Goal: Information Seeking & Learning: Get advice/opinions

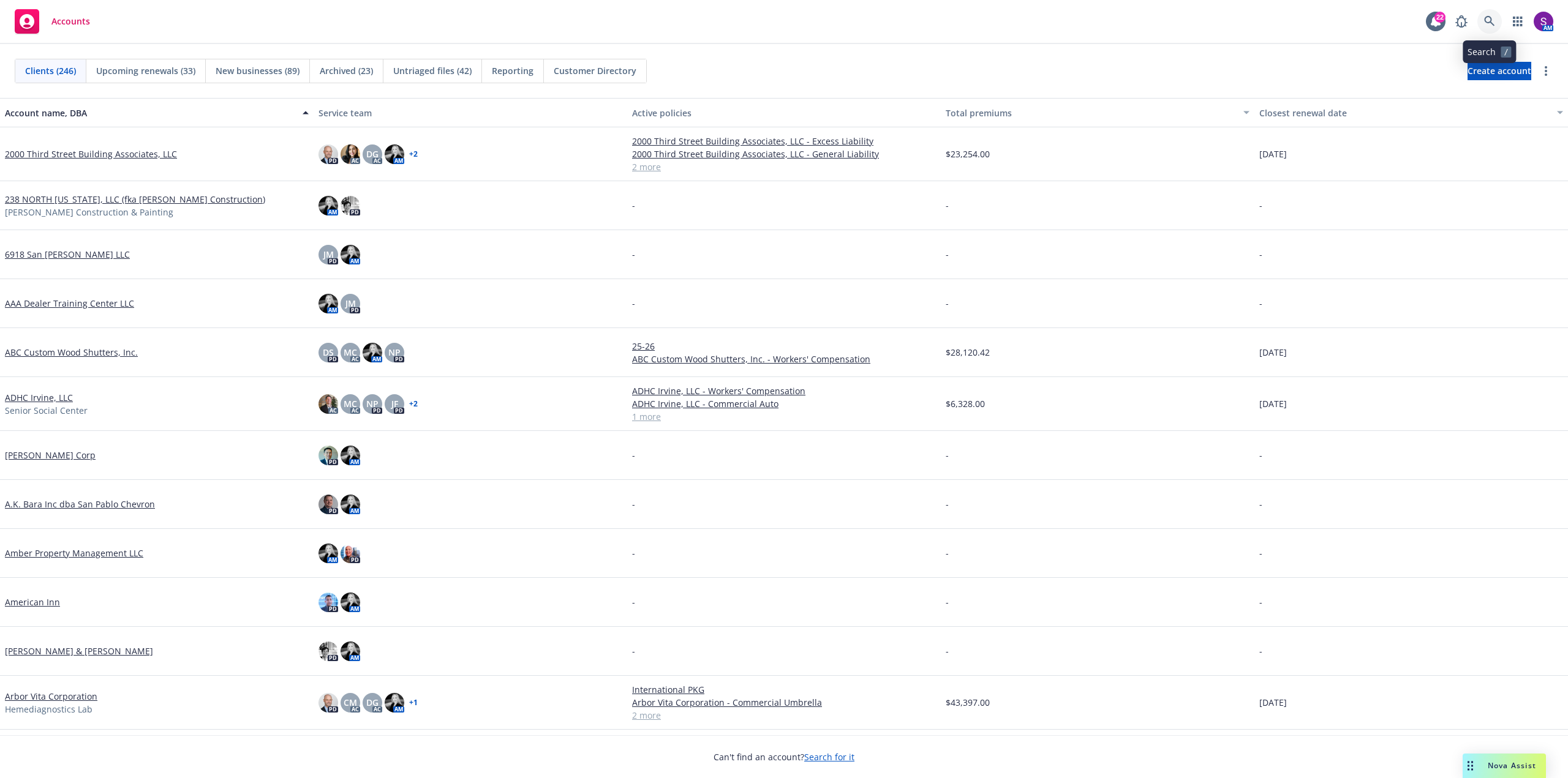
click at [1500, 23] on link at bounding box center [1489, 21] width 24 height 24
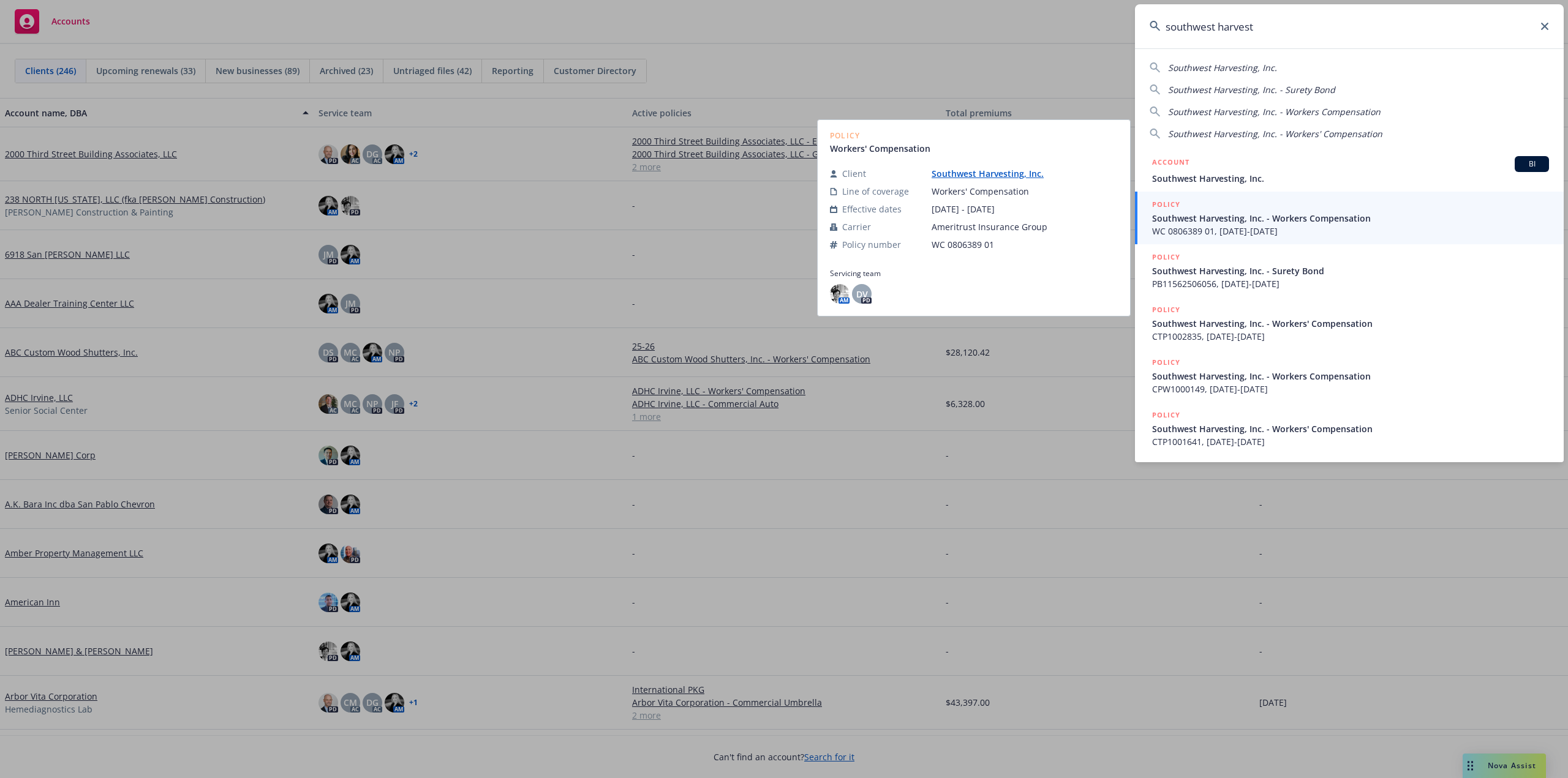
type input "southwest harvest"
click at [1213, 227] on span "WC 0806389 01, [DATE]-[DATE]" at bounding box center [1351, 231] width 397 height 13
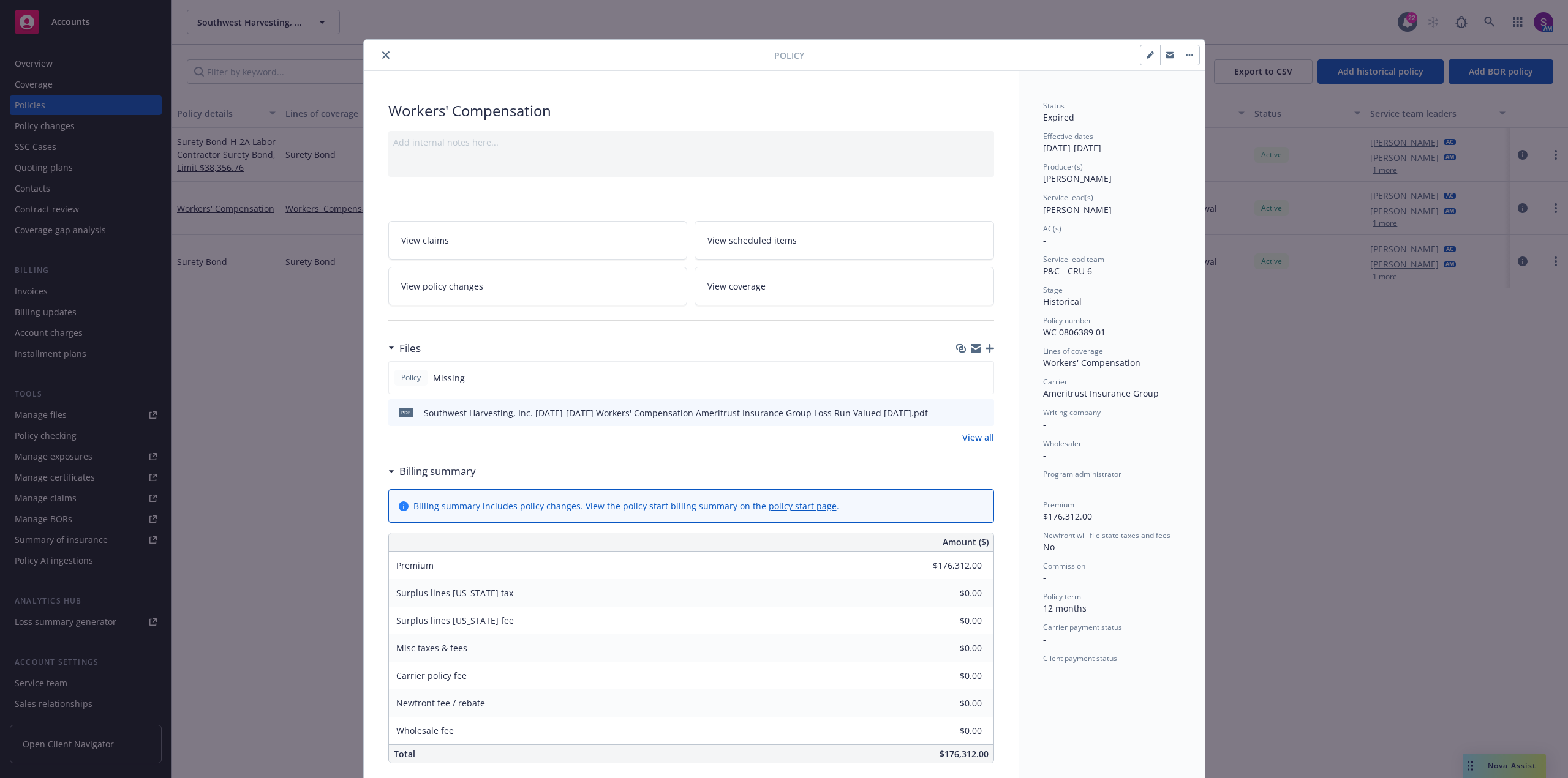
click at [378, 51] on button "close" at bounding box center [385, 55] width 15 height 15
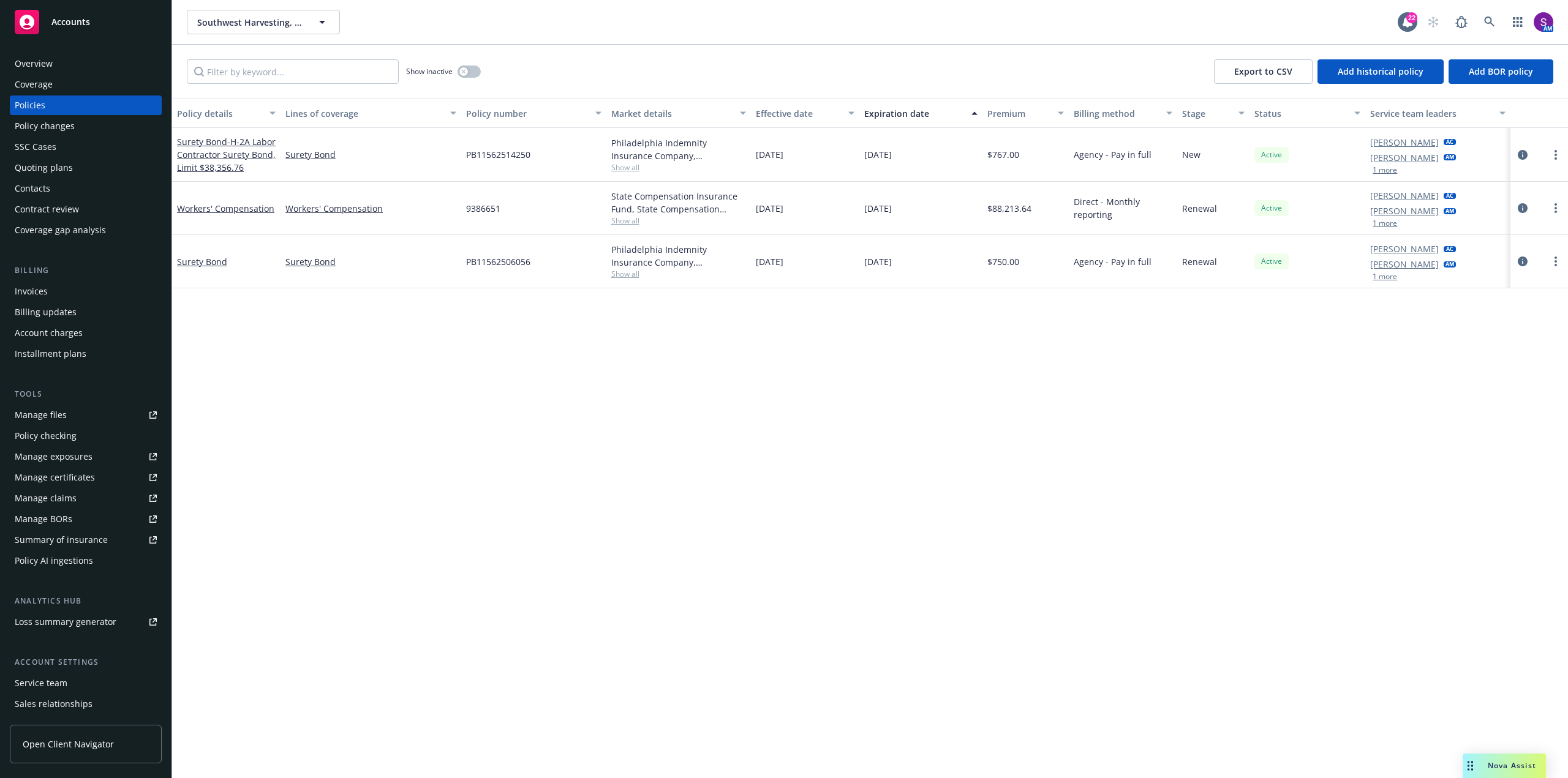
click at [52, 60] on div "Overview" at bounding box center [34, 64] width 38 height 20
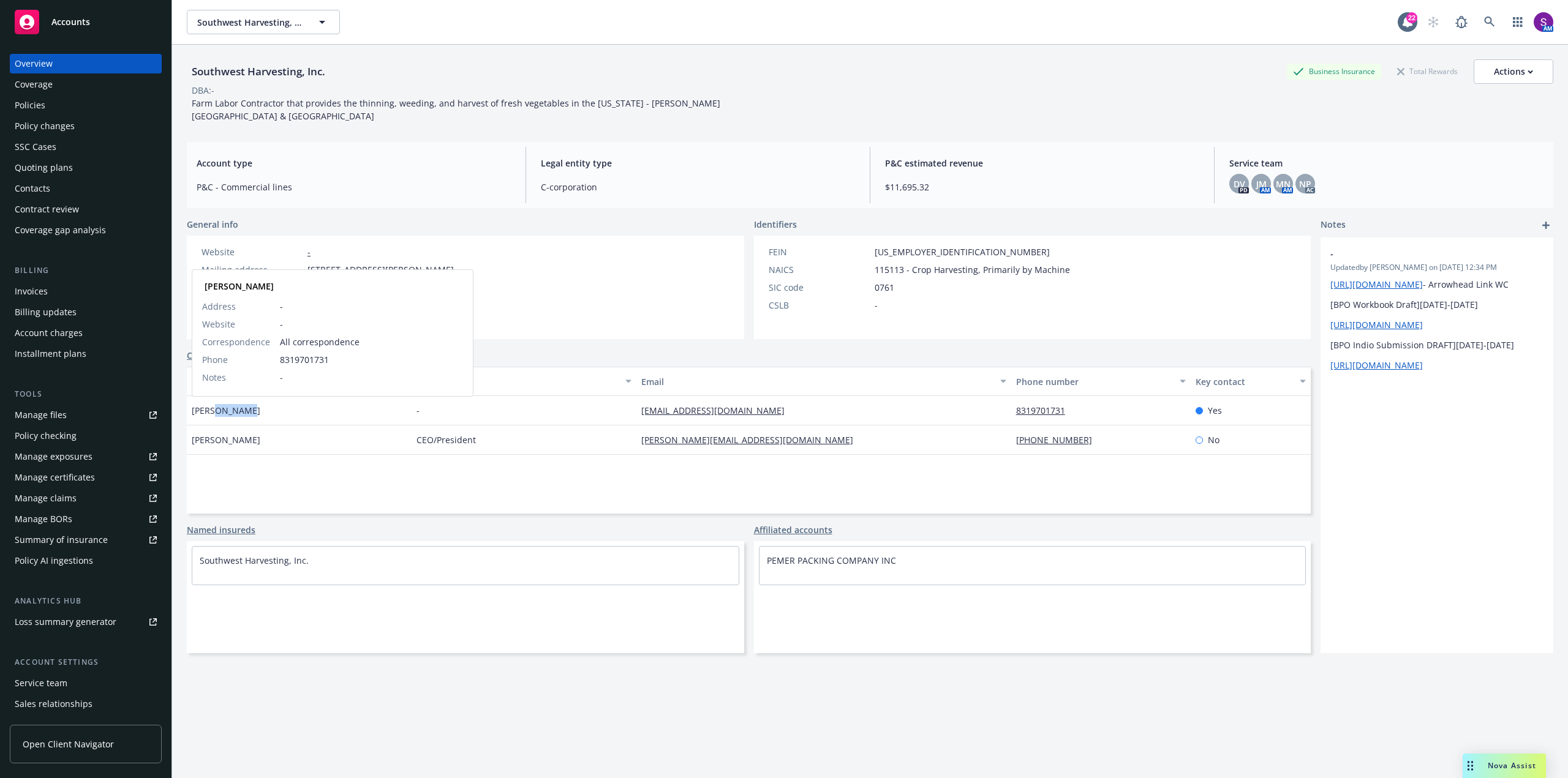
drag, startPoint x: 250, startPoint y: 414, endPoint x: 228, endPoint y: 413, distance: 22.0
click at [215, 409] on div "[PERSON_NAME] [PERSON_NAME] Address - Website - Correspondence All corresponden…" at bounding box center [299, 410] width 225 height 29
copy span "[PERSON_NAME]"
click at [218, 354] on link "Contacts" at bounding box center [206, 355] width 38 height 13
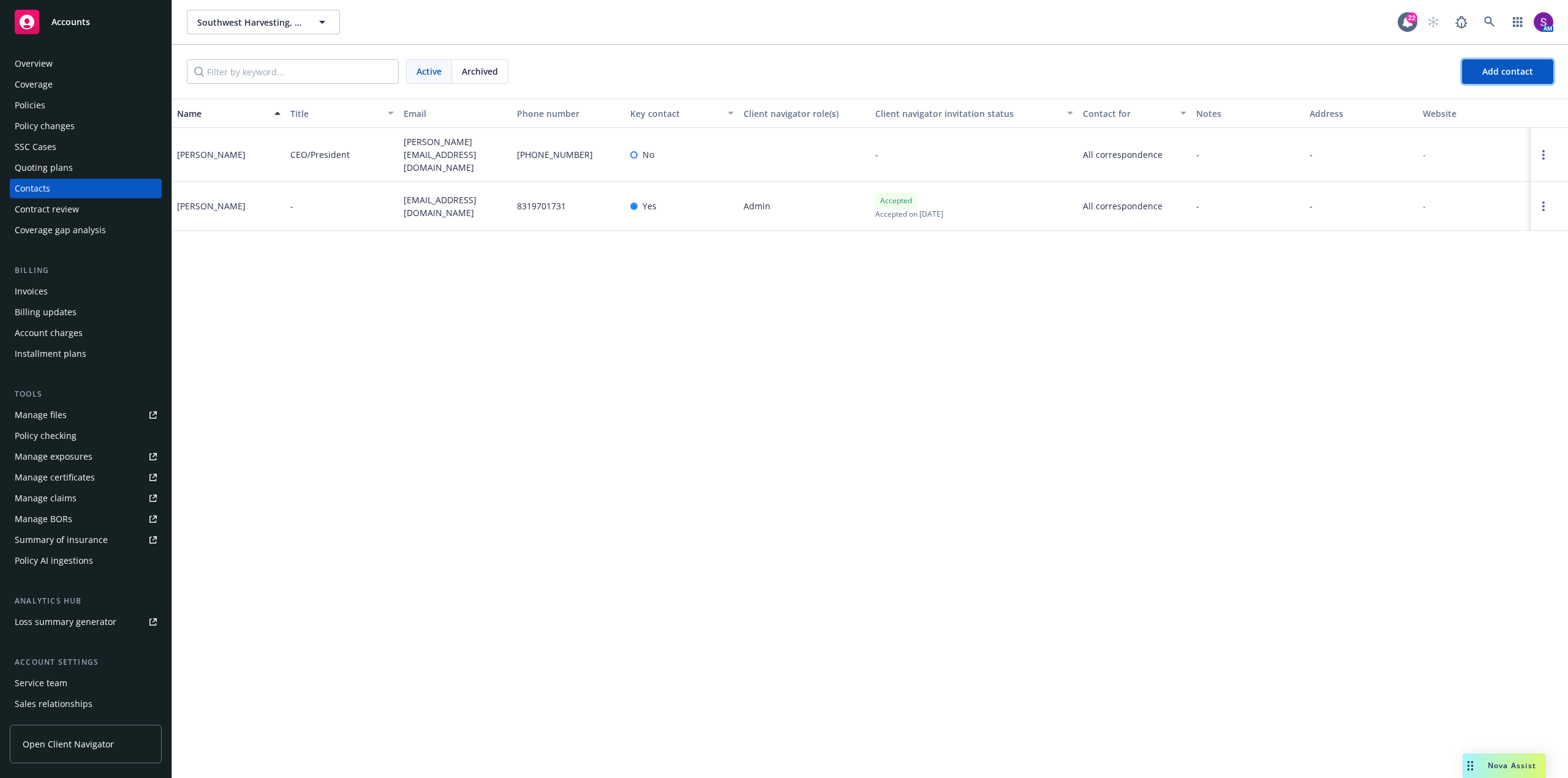
click at [1498, 77] on span "Add contact" at bounding box center [1507, 71] width 51 height 12
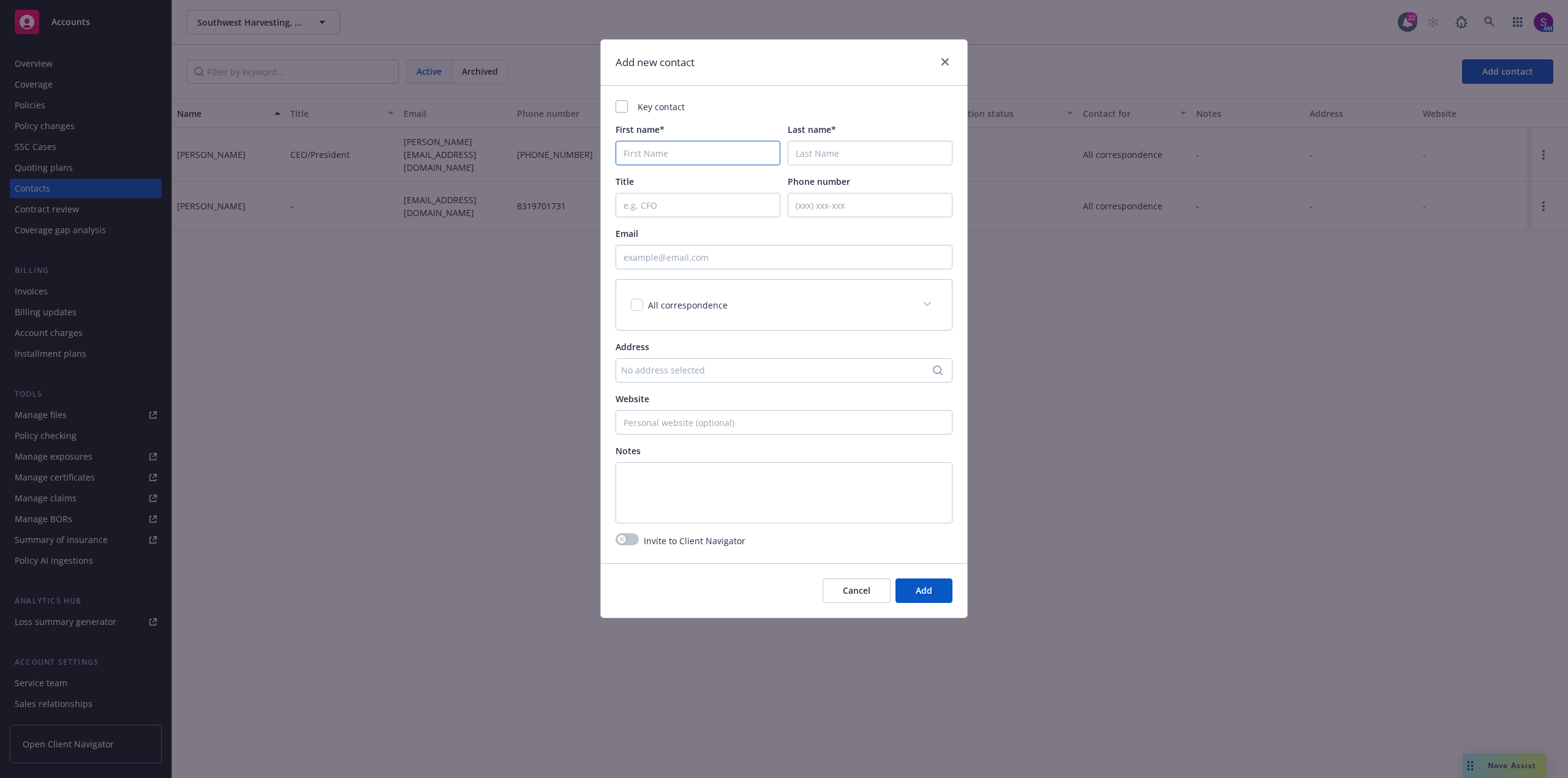
click at [647, 155] on input "First name*" at bounding box center [698, 153] width 165 height 24
type input "h"
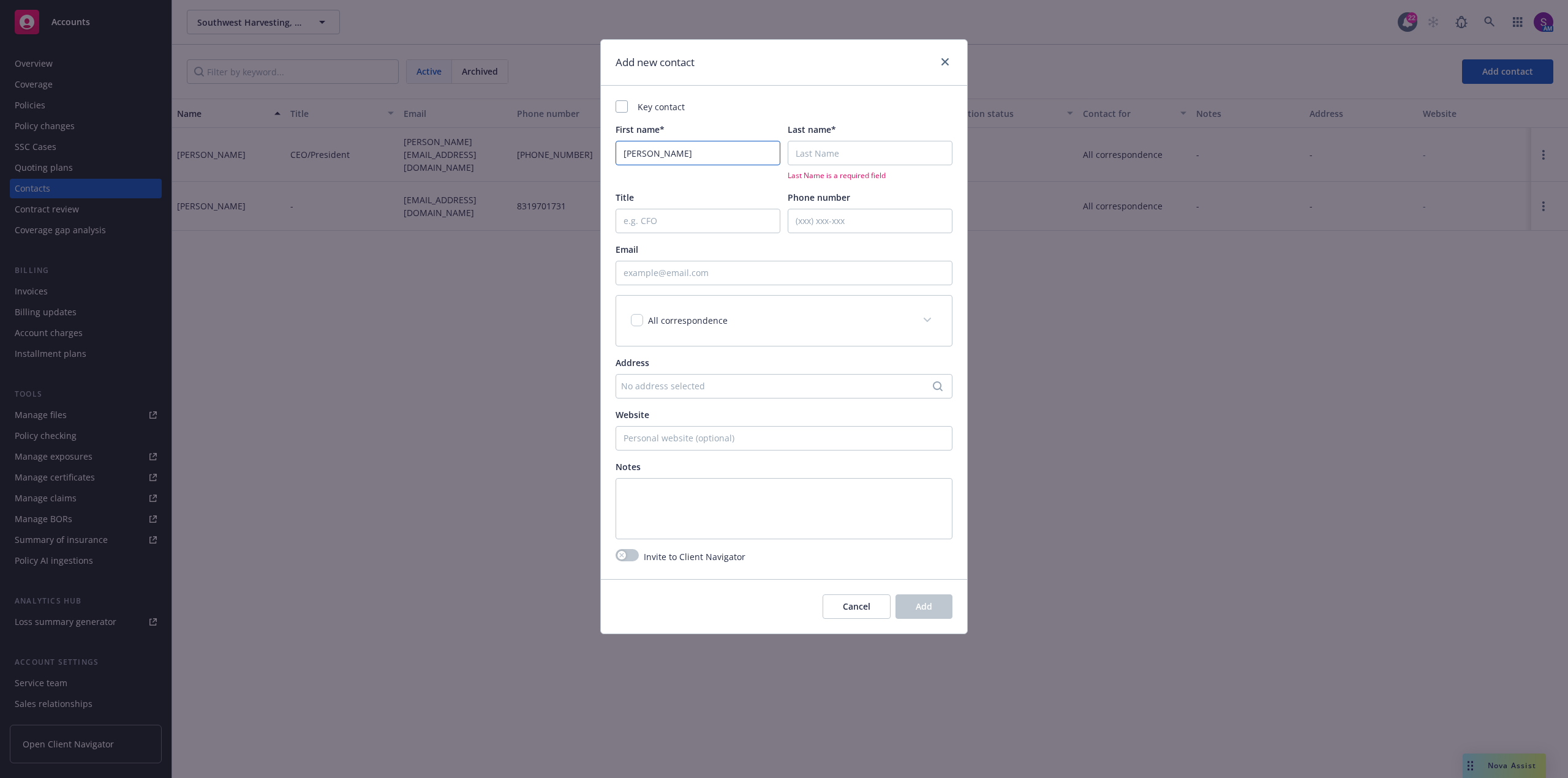
type input "[PERSON_NAME]"
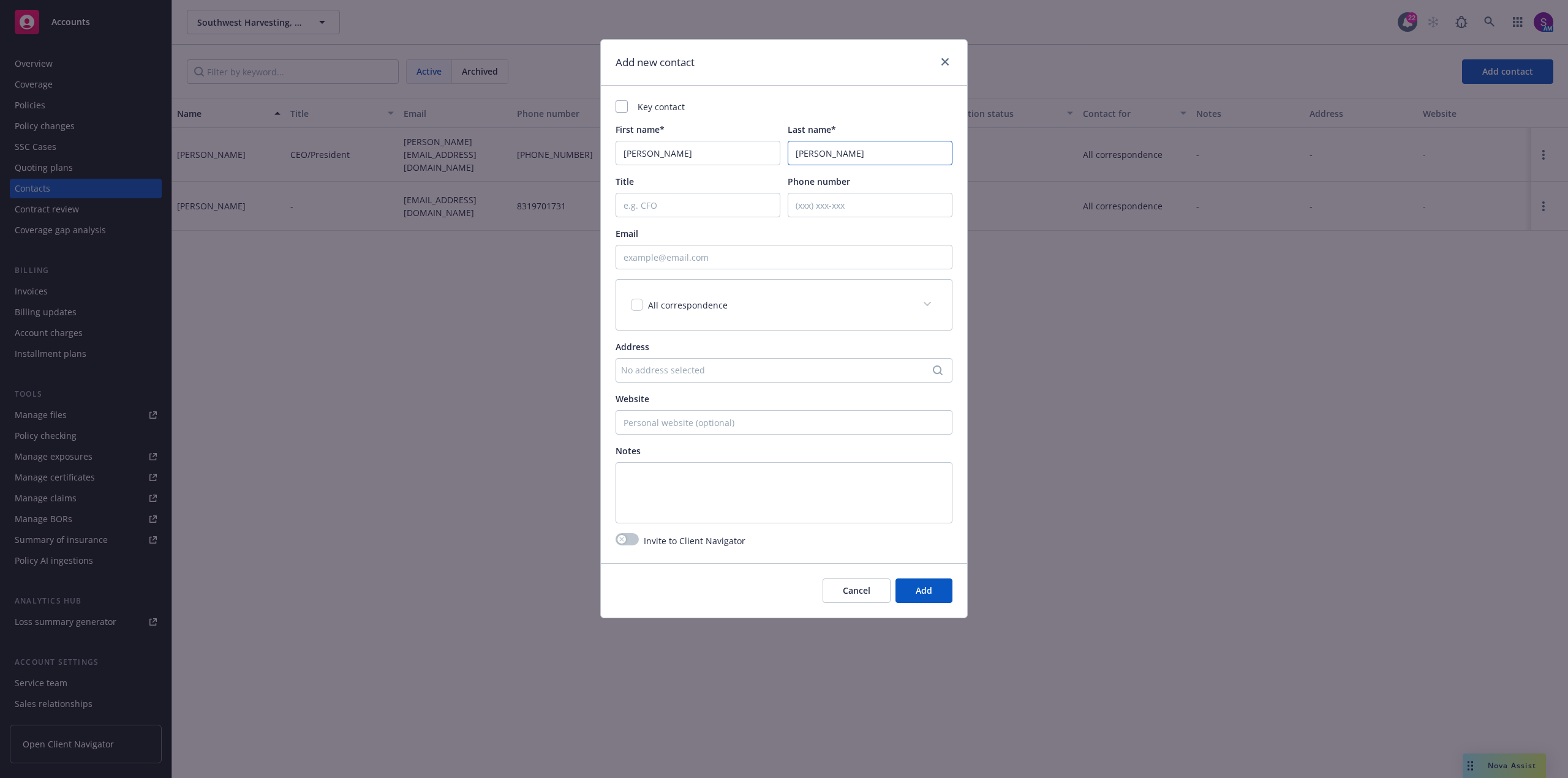
type input "[PERSON_NAME]"
click at [649, 216] on input "Title" at bounding box center [698, 205] width 165 height 24
click at [655, 253] on input "Email" at bounding box center [784, 256] width 337 height 24
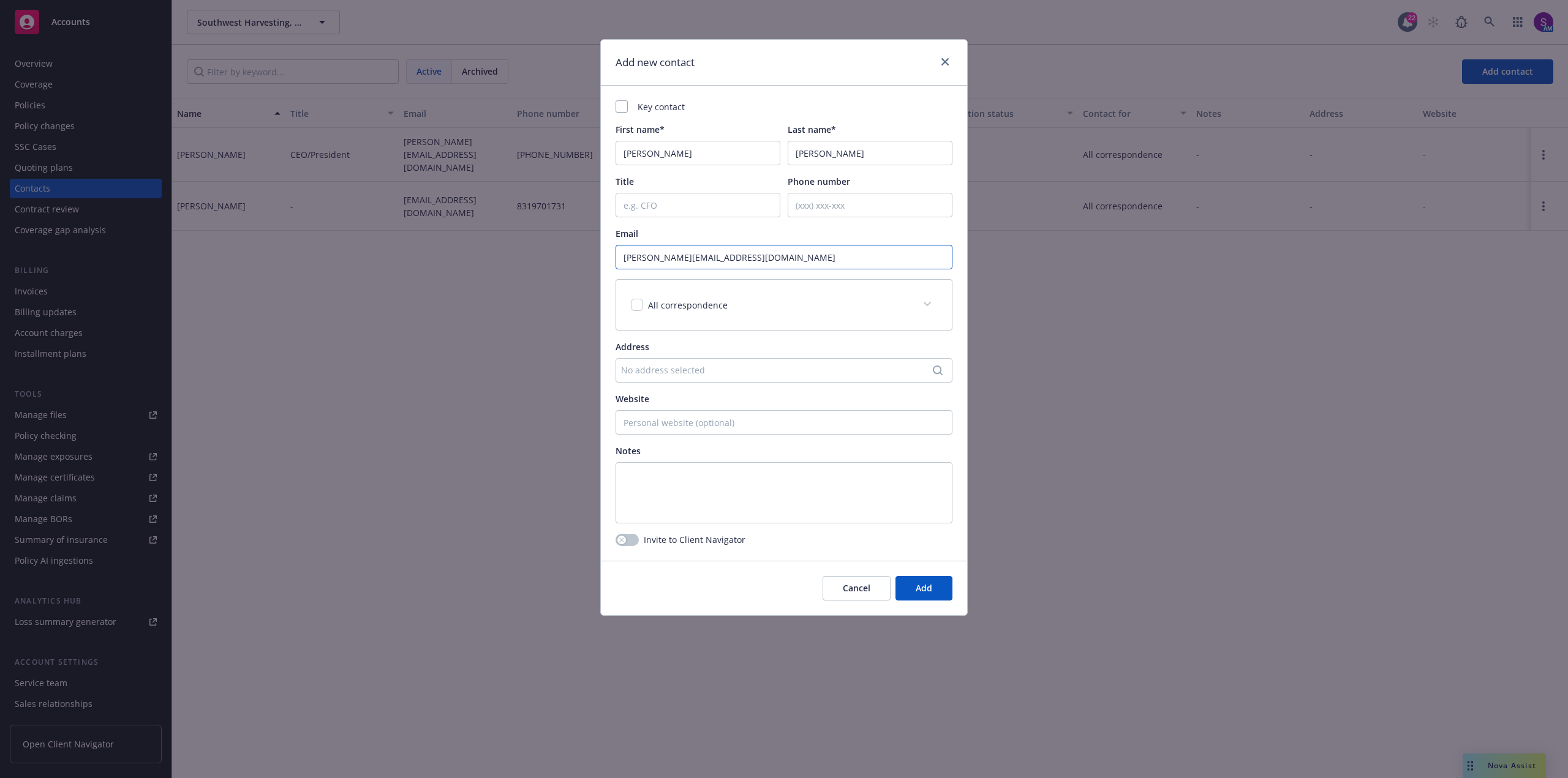
type input "[PERSON_NAME][EMAIL_ADDRESS][DOMAIN_NAME]"
click at [924, 573] on div "Cancel Add" at bounding box center [784, 587] width 366 height 54
click at [926, 593] on span "Add" at bounding box center [923, 587] width 16 height 12
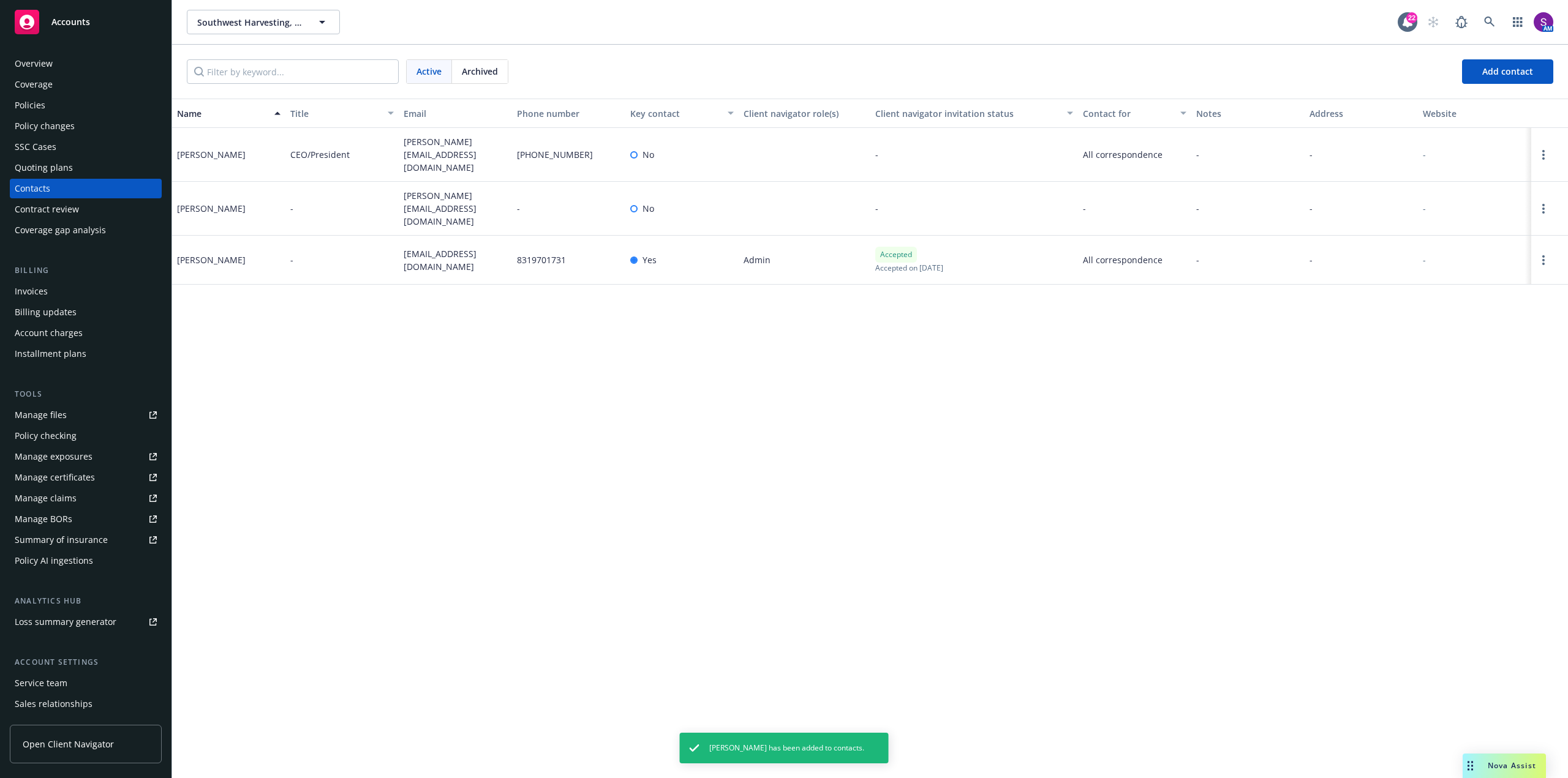
click at [74, 64] on div "Overview" at bounding box center [85, 64] width 142 height 20
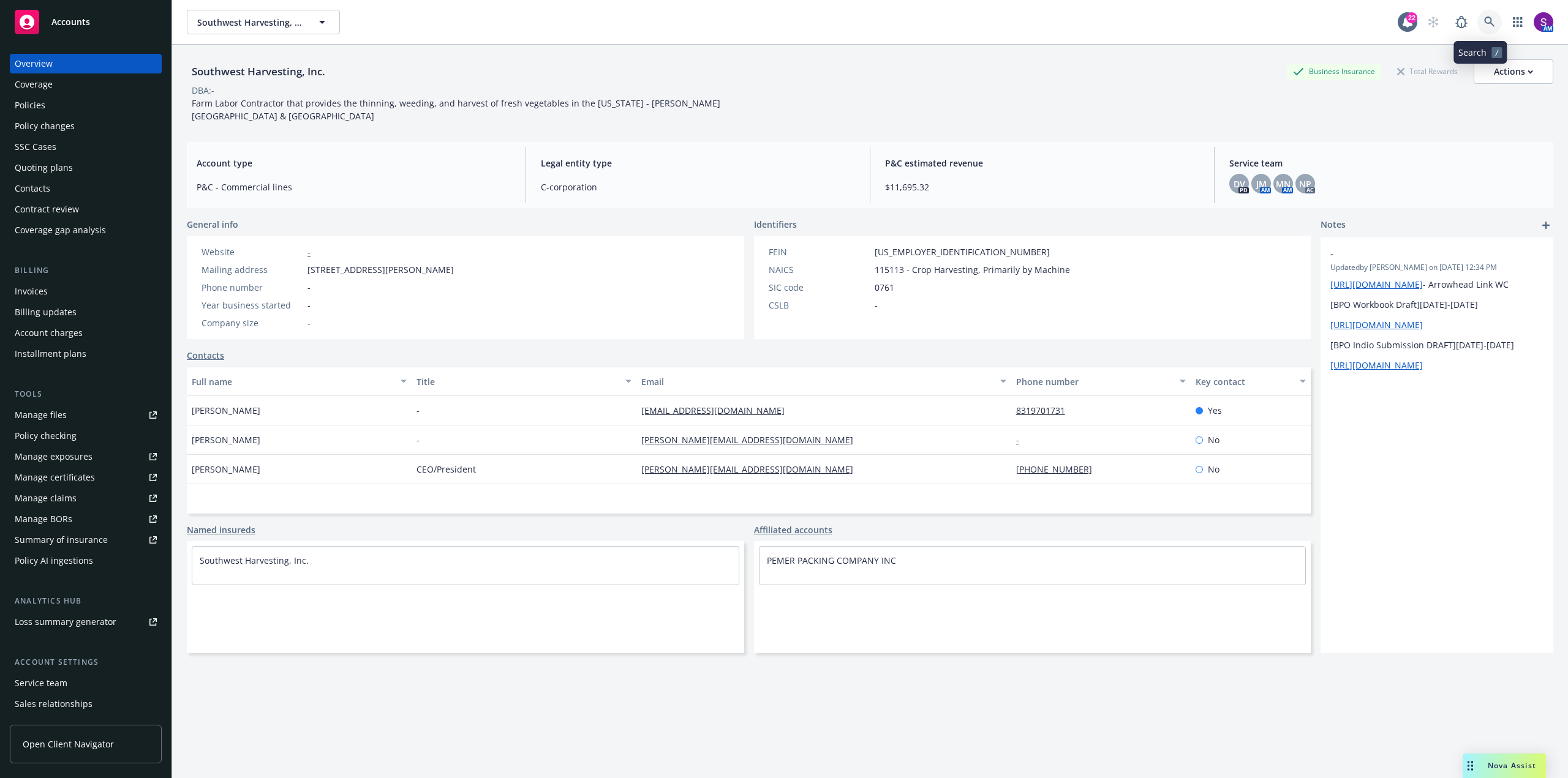
click at [1487, 23] on link at bounding box center [1489, 21] width 24 height 24
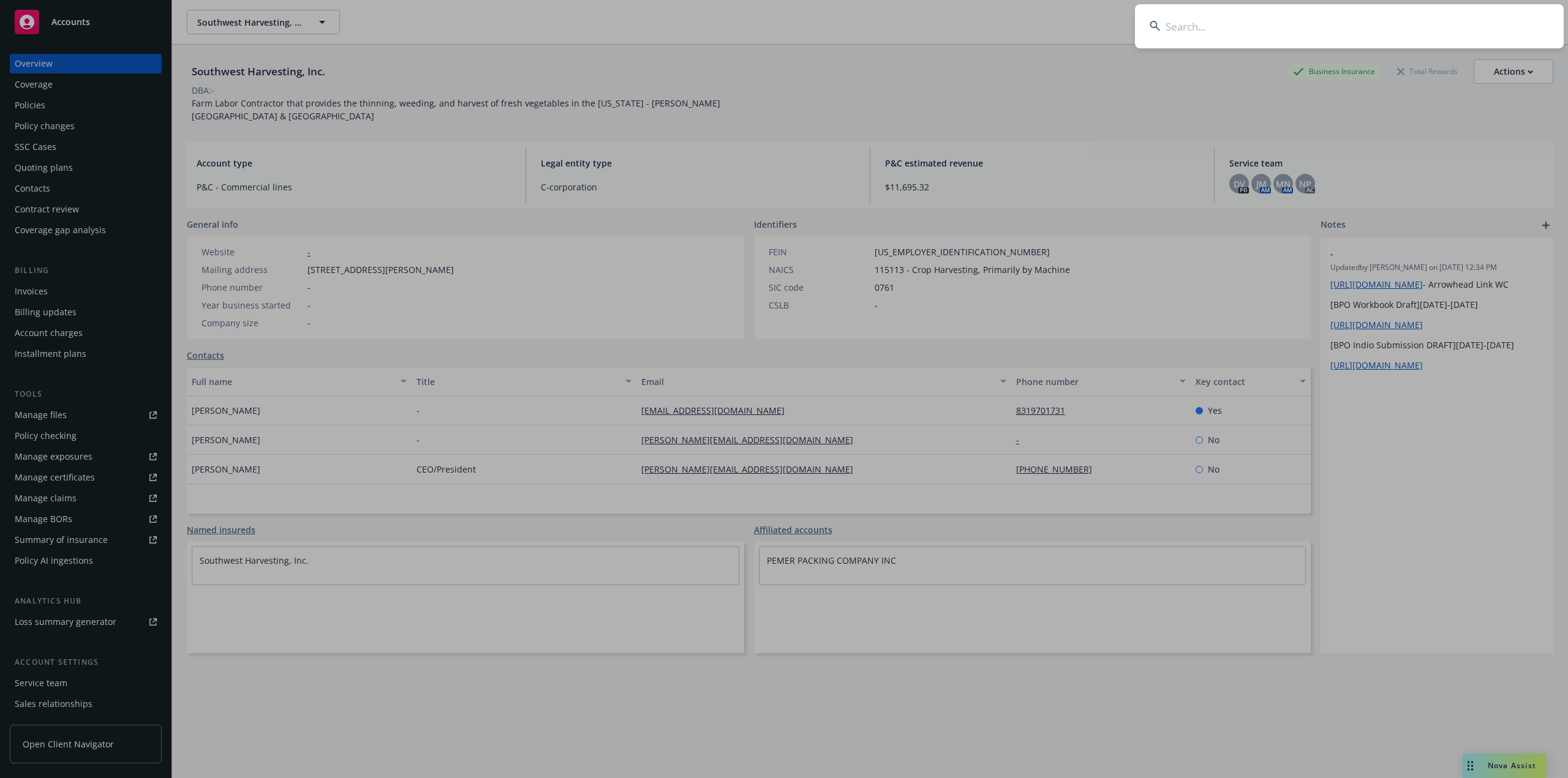
click at [1229, 32] on input at bounding box center [1349, 26] width 429 height 44
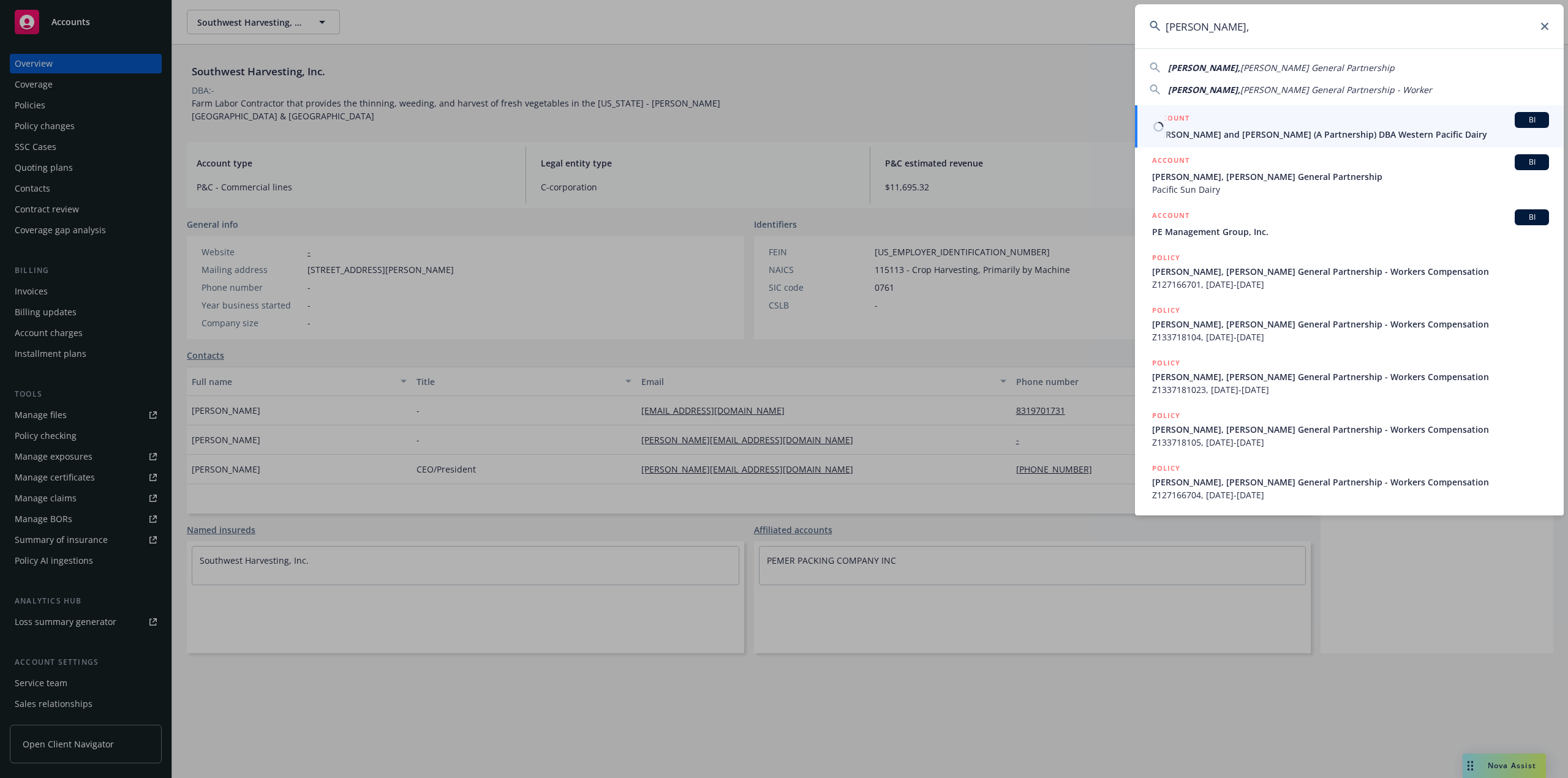
type input "[PERSON_NAME],"
click at [1232, 130] on span "[PERSON_NAME] and [PERSON_NAME] (A Partnership) DBA Western Pacific Dairy" at bounding box center [1351, 134] width 397 height 13
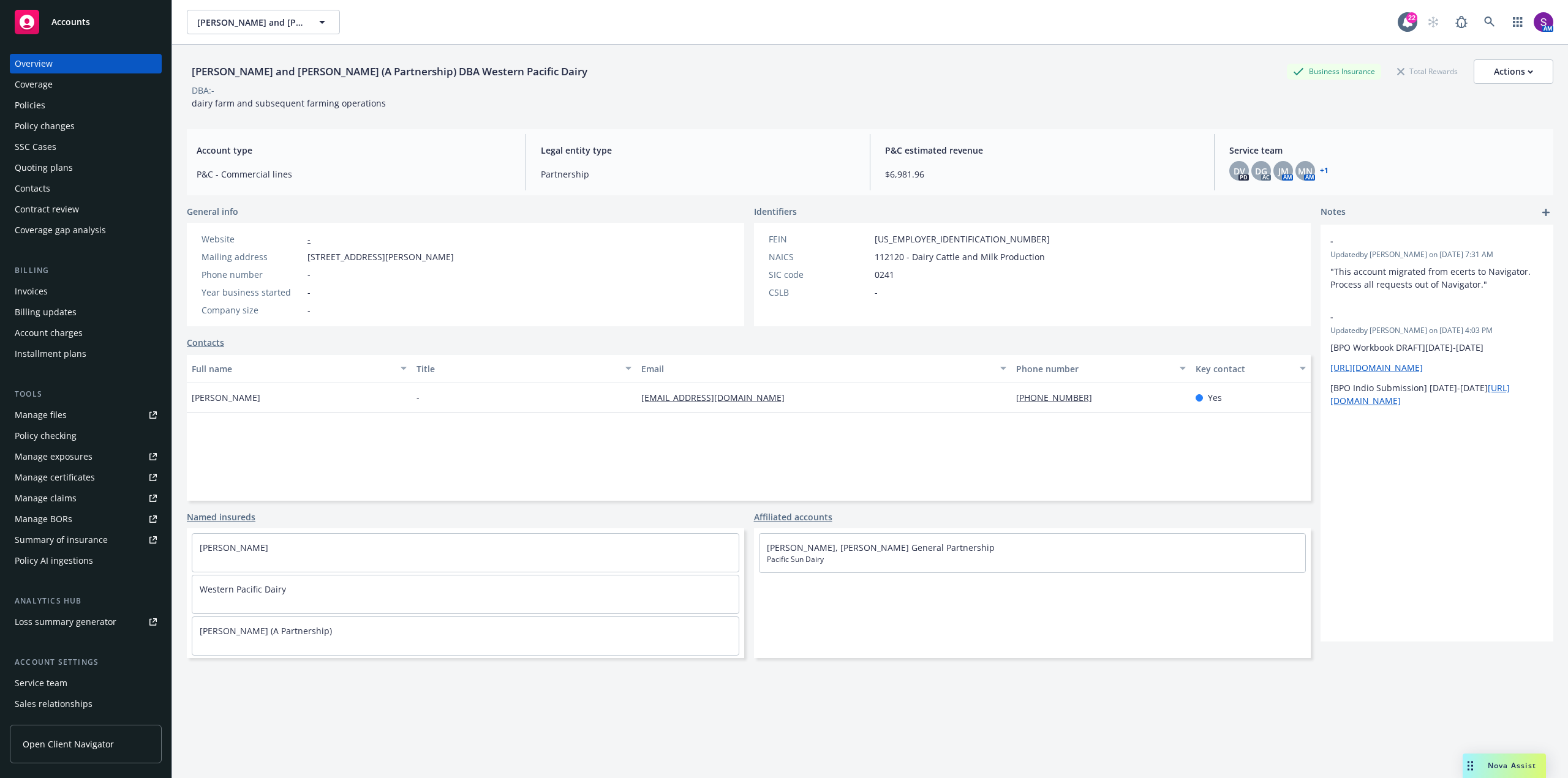
click at [62, 111] on div "Policies" at bounding box center [85, 105] width 142 height 20
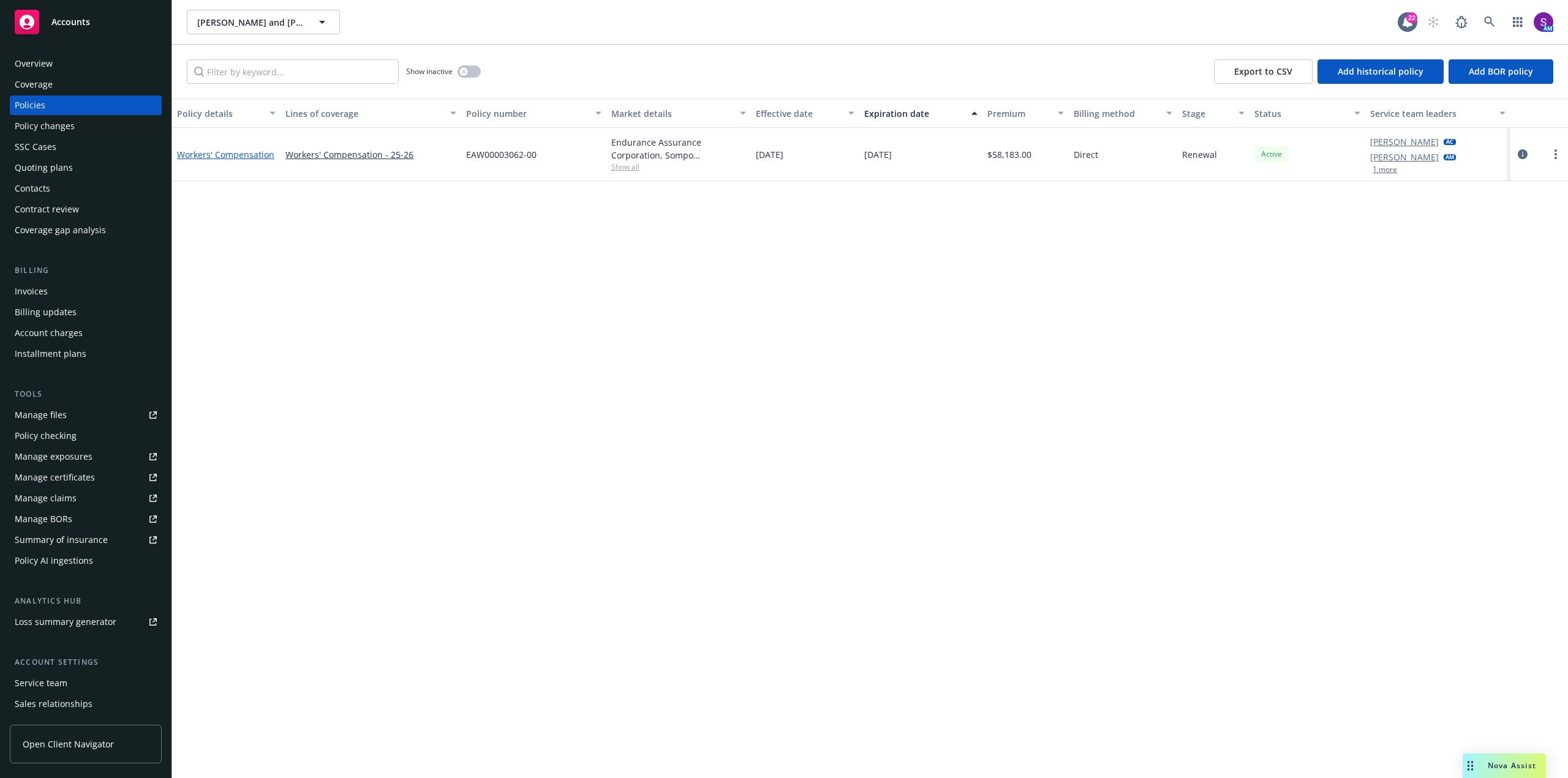
click at [242, 158] on link "Workers' Compensation" at bounding box center [226, 155] width 97 height 12
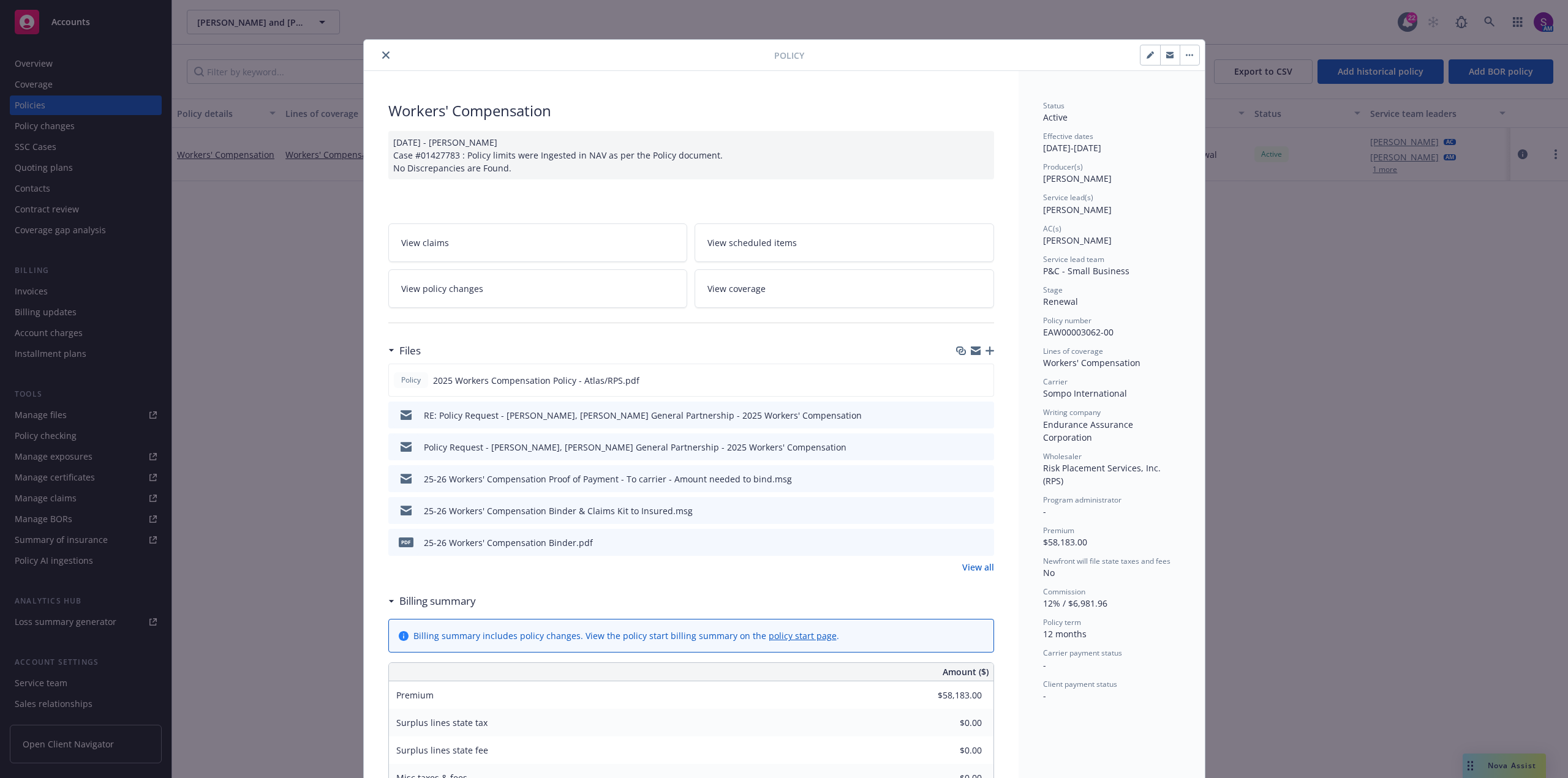
click at [379, 50] on button "close" at bounding box center [385, 55] width 15 height 15
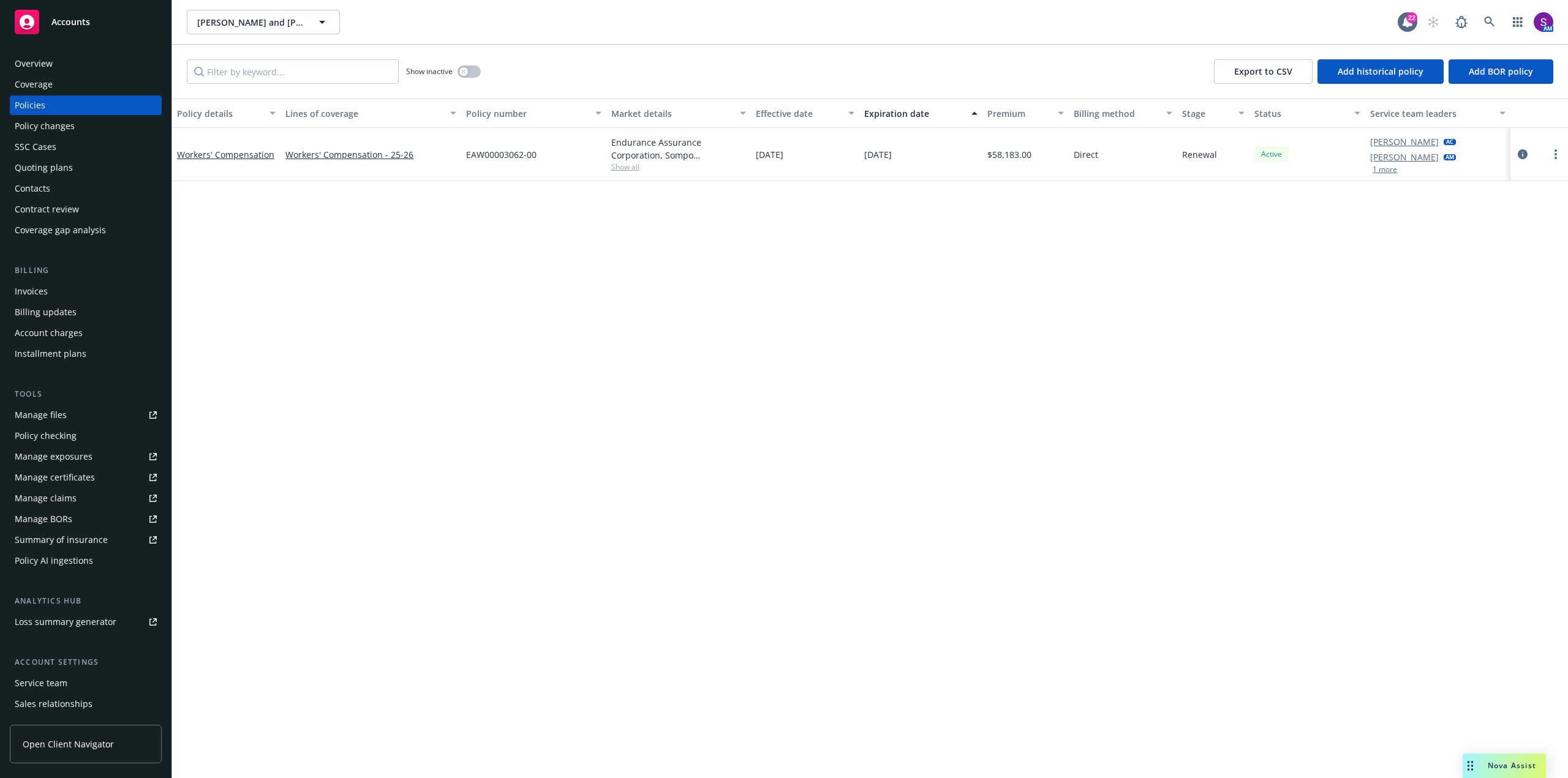
click at [618, 168] on span "Show all" at bounding box center [678, 166] width 135 height 10
click at [367, 216] on div "Policy details Lines of coverage Policy number Market details Effective date Ex…" at bounding box center [869, 438] width 1395 height 680
click at [1527, 157] on link "circleInformation" at bounding box center [1523, 154] width 15 height 15
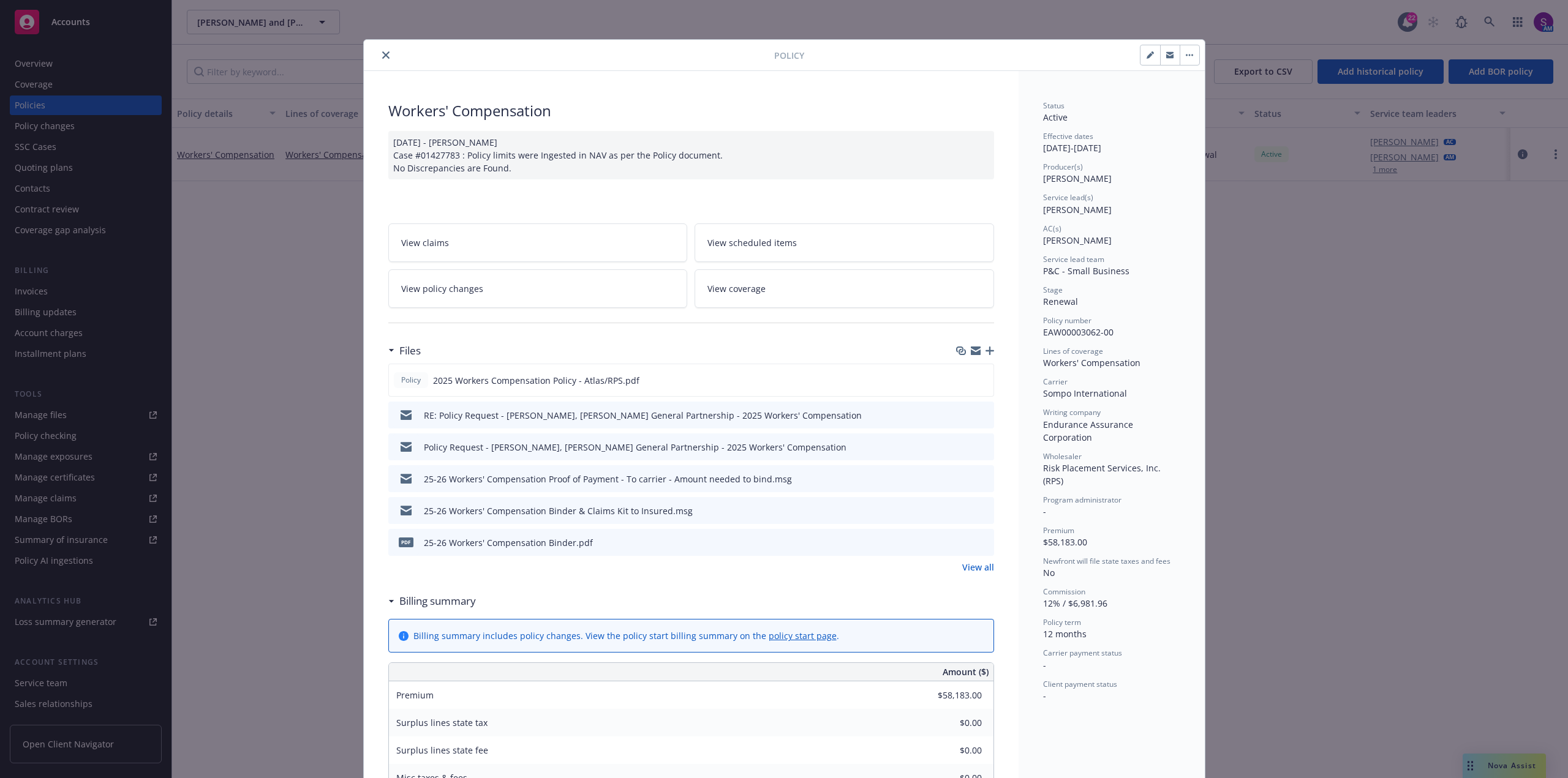
scroll to position [37, 0]
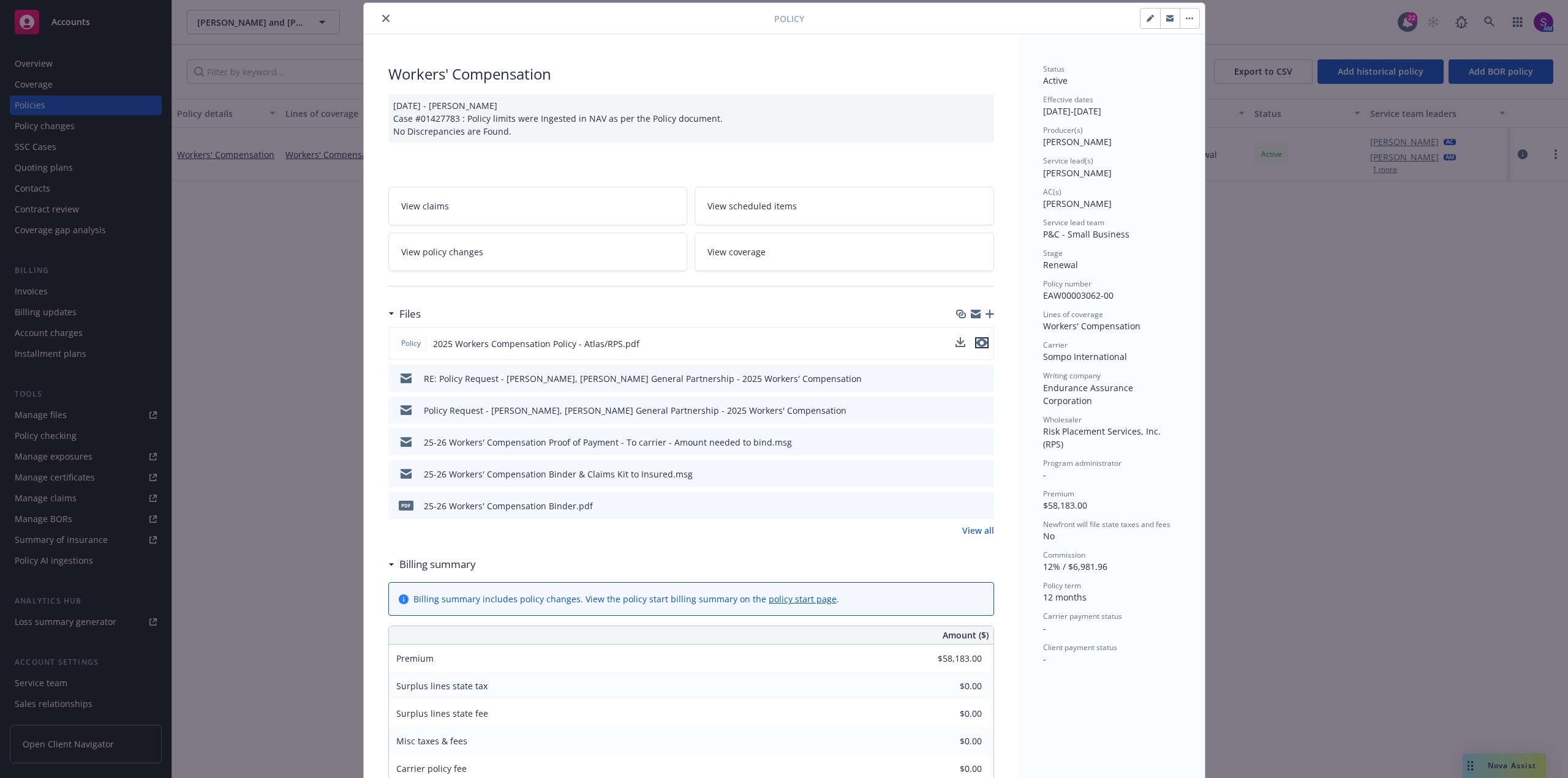
click at [981, 345] on icon "preview file" at bounding box center [981, 343] width 11 height 9
click at [384, 16] on icon "close" at bounding box center [385, 18] width 7 height 7
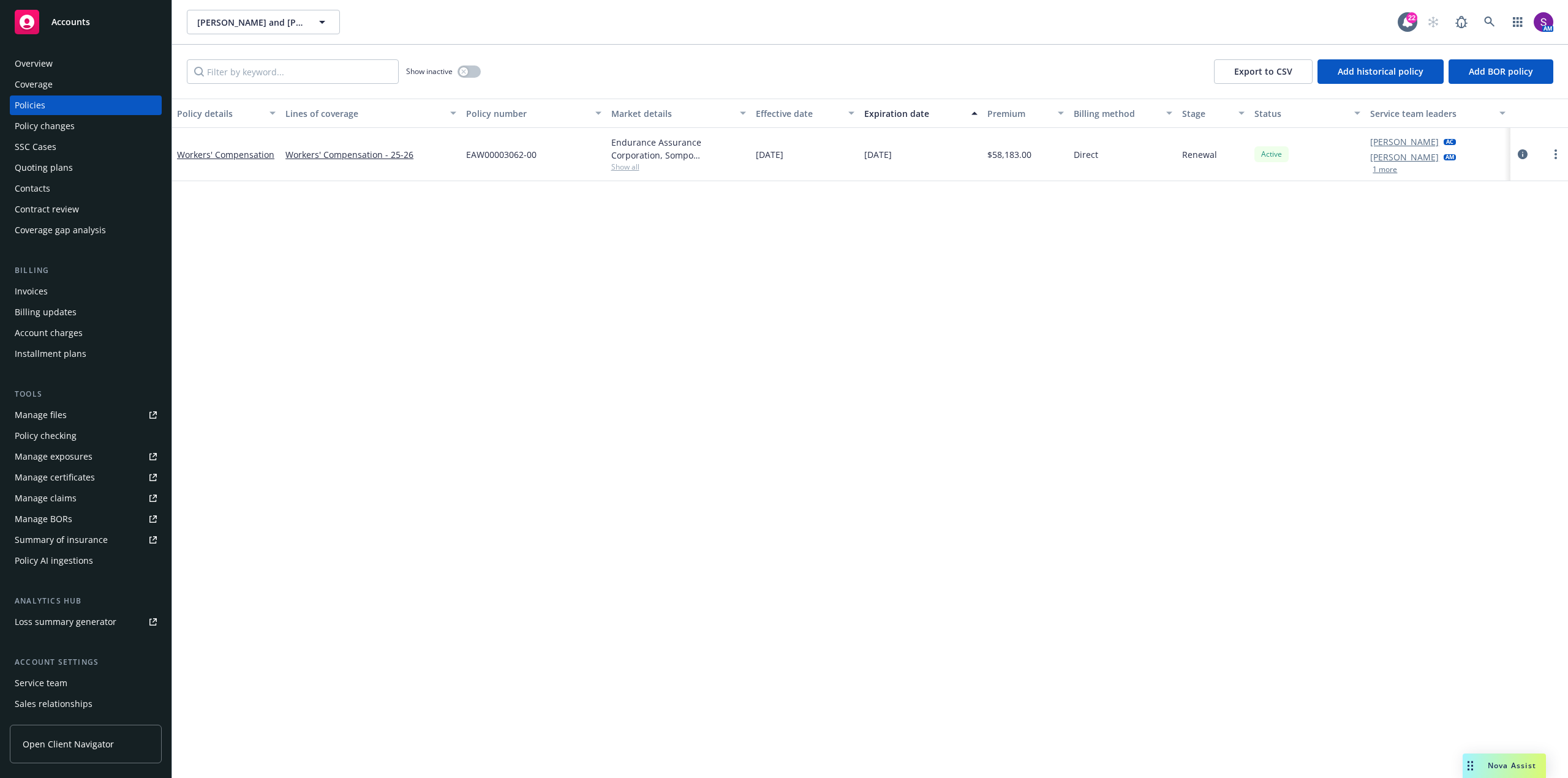
click at [85, 61] on div "Overview" at bounding box center [85, 64] width 142 height 20
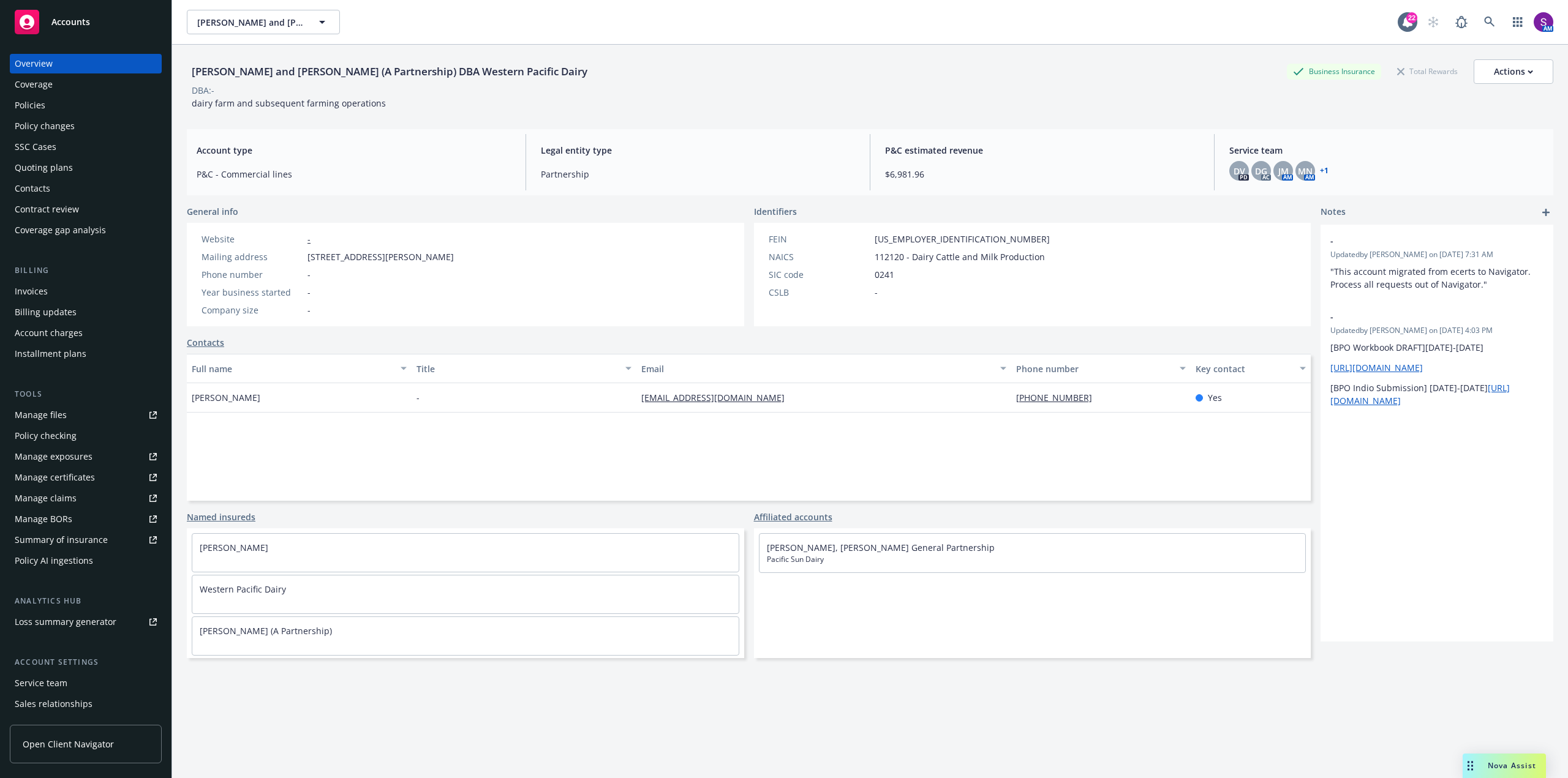
click at [56, 105] on div "Policies" at bounding box center [85, 105] width 142 height 20
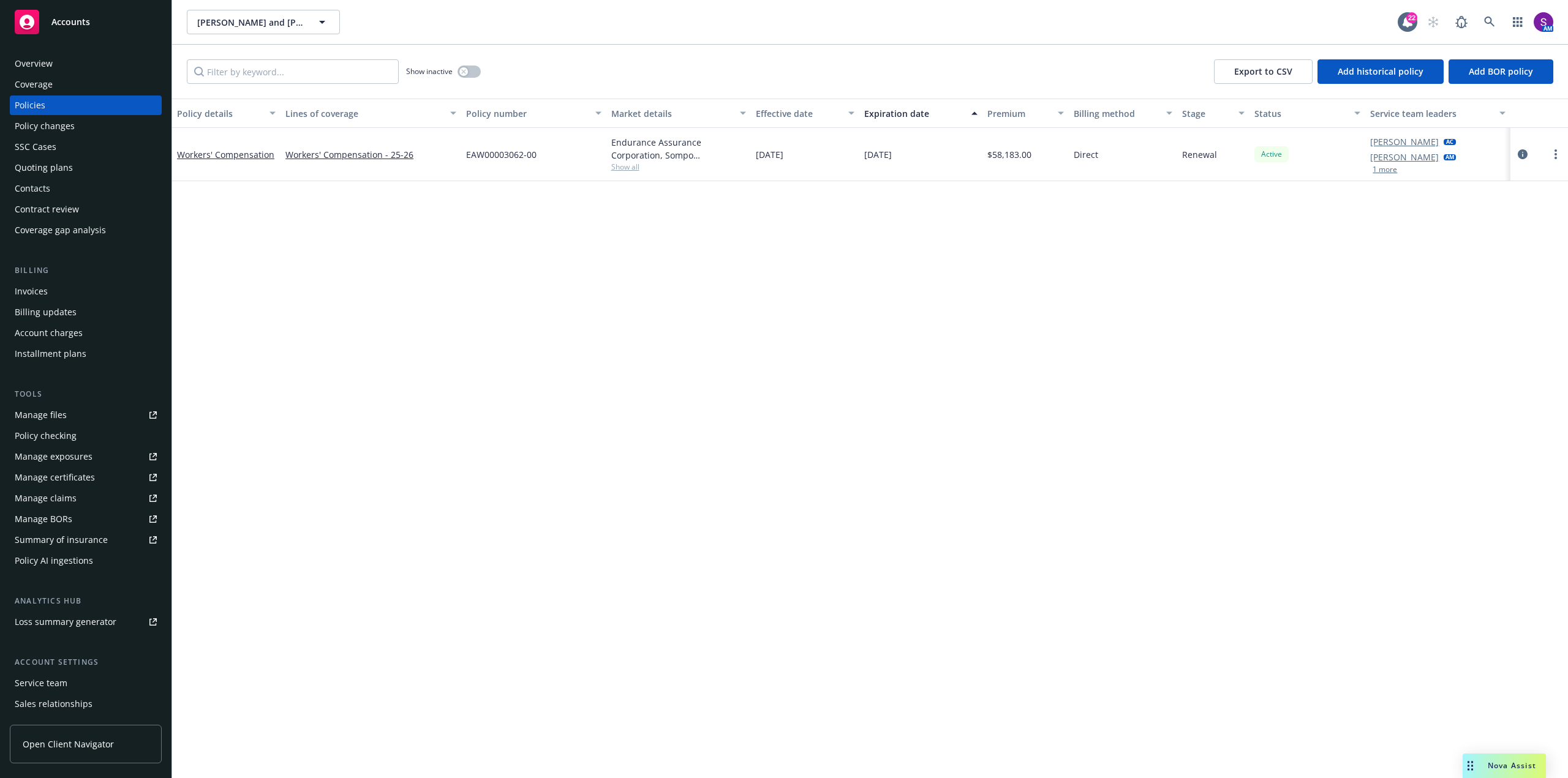
click at [631, 165] on span "Show all" at bounding box center [678, 166] width 135 height 10
click at [303, 261] on div "Policy details Lines of coverage Policy number Market details Effective date Ex…" at bounding box center [869, 438] width 1395 height 680
click at [1523, 151] on icon "circleInformation" at bounding box center [1523, 155] width 9 height 9
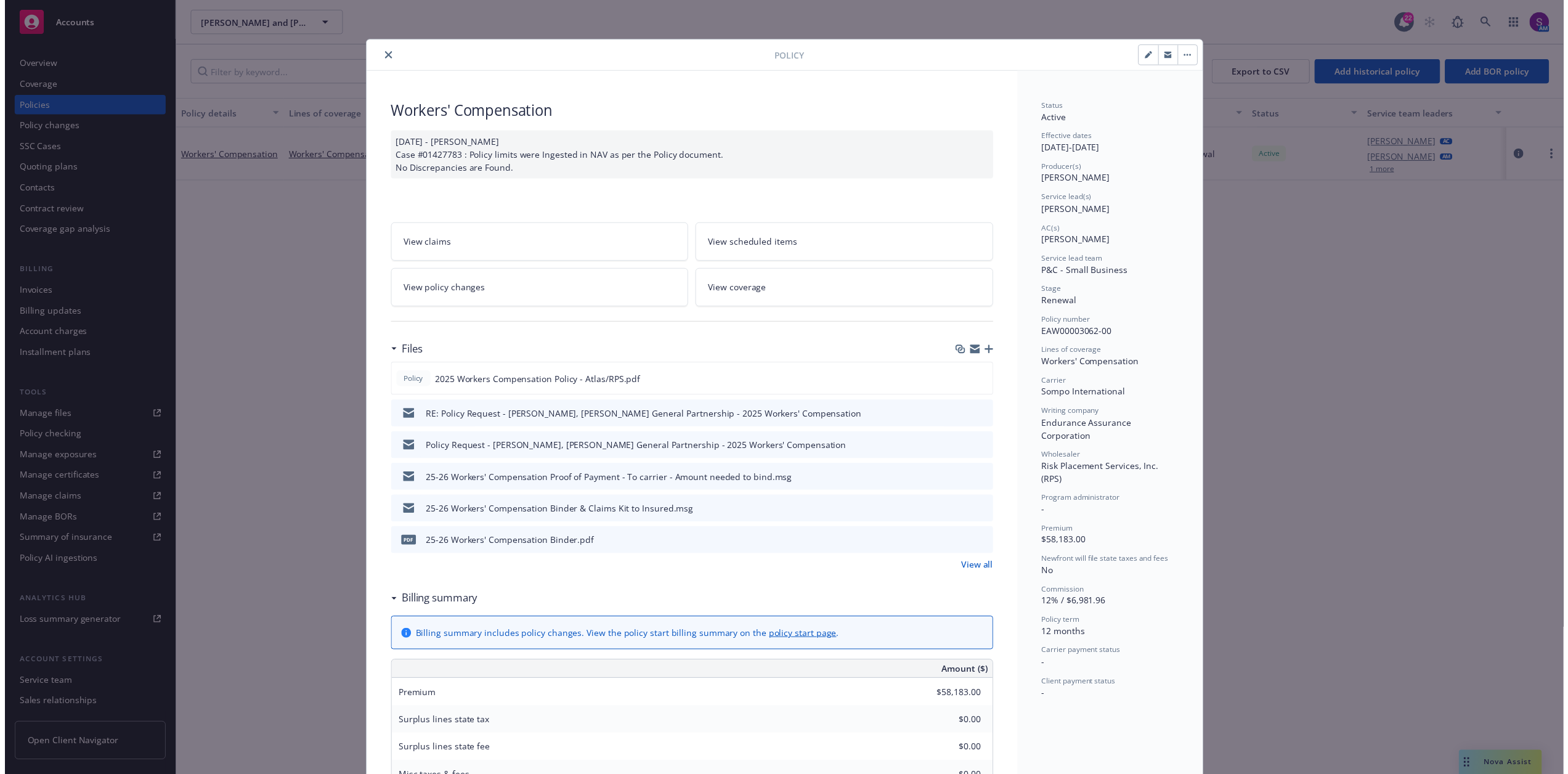
scroll to position [37, 0]
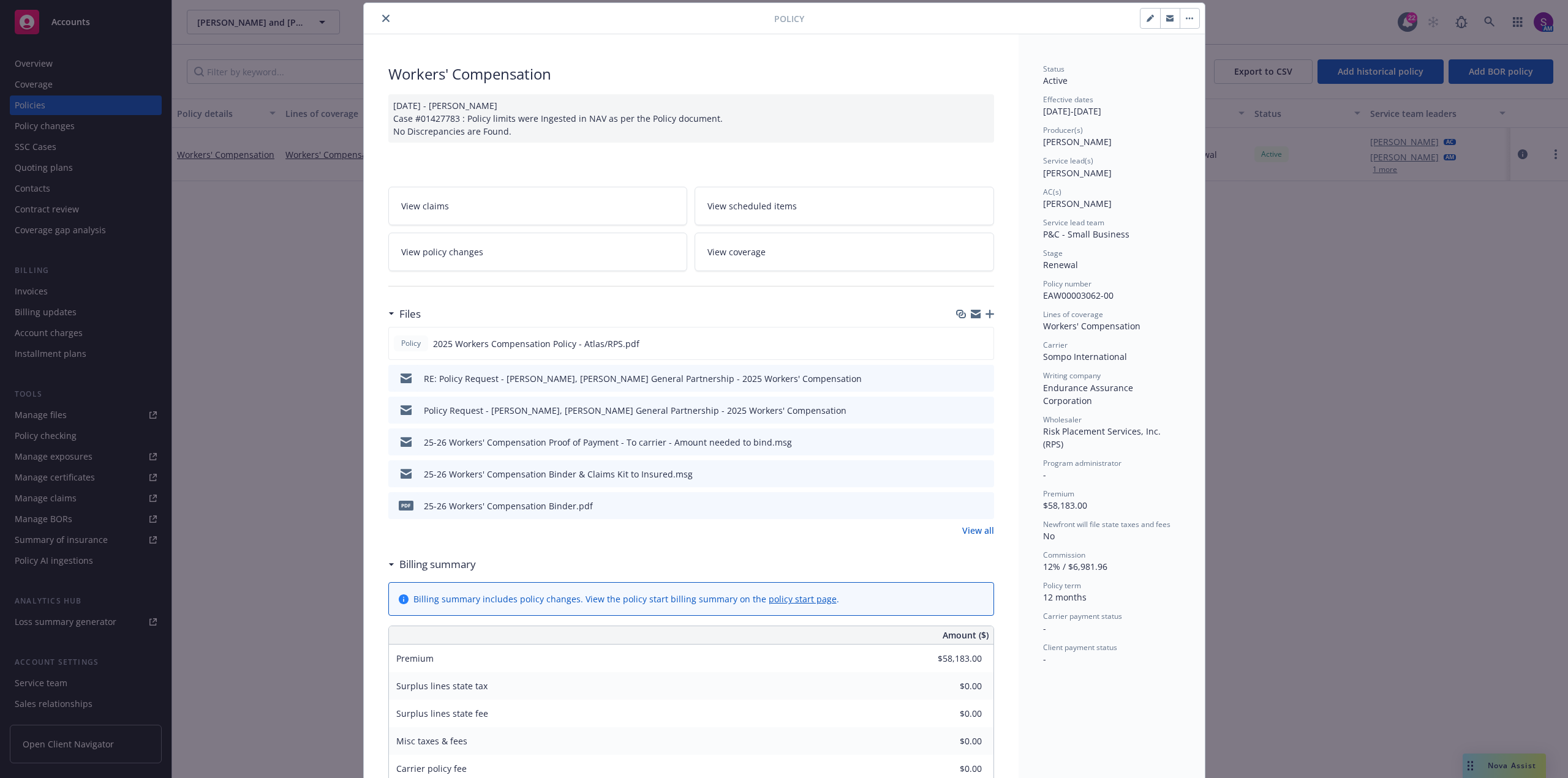
click at [384, 14] on button "close" at bounding box center [385, 18] width 15 height 15
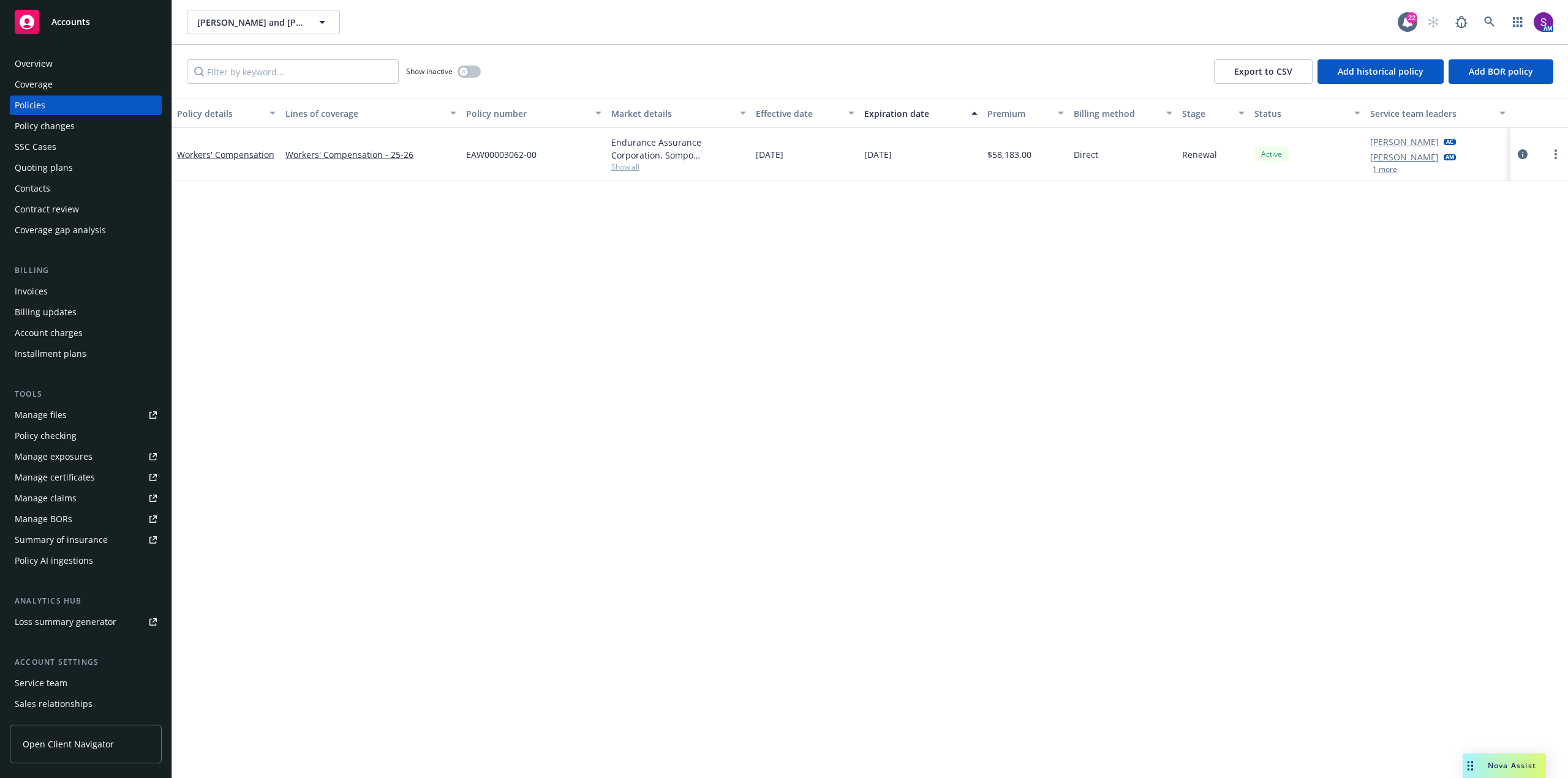
click at [71, 169] on div "Quoting plans" at bounding box center [44, 167] width 58 height 20
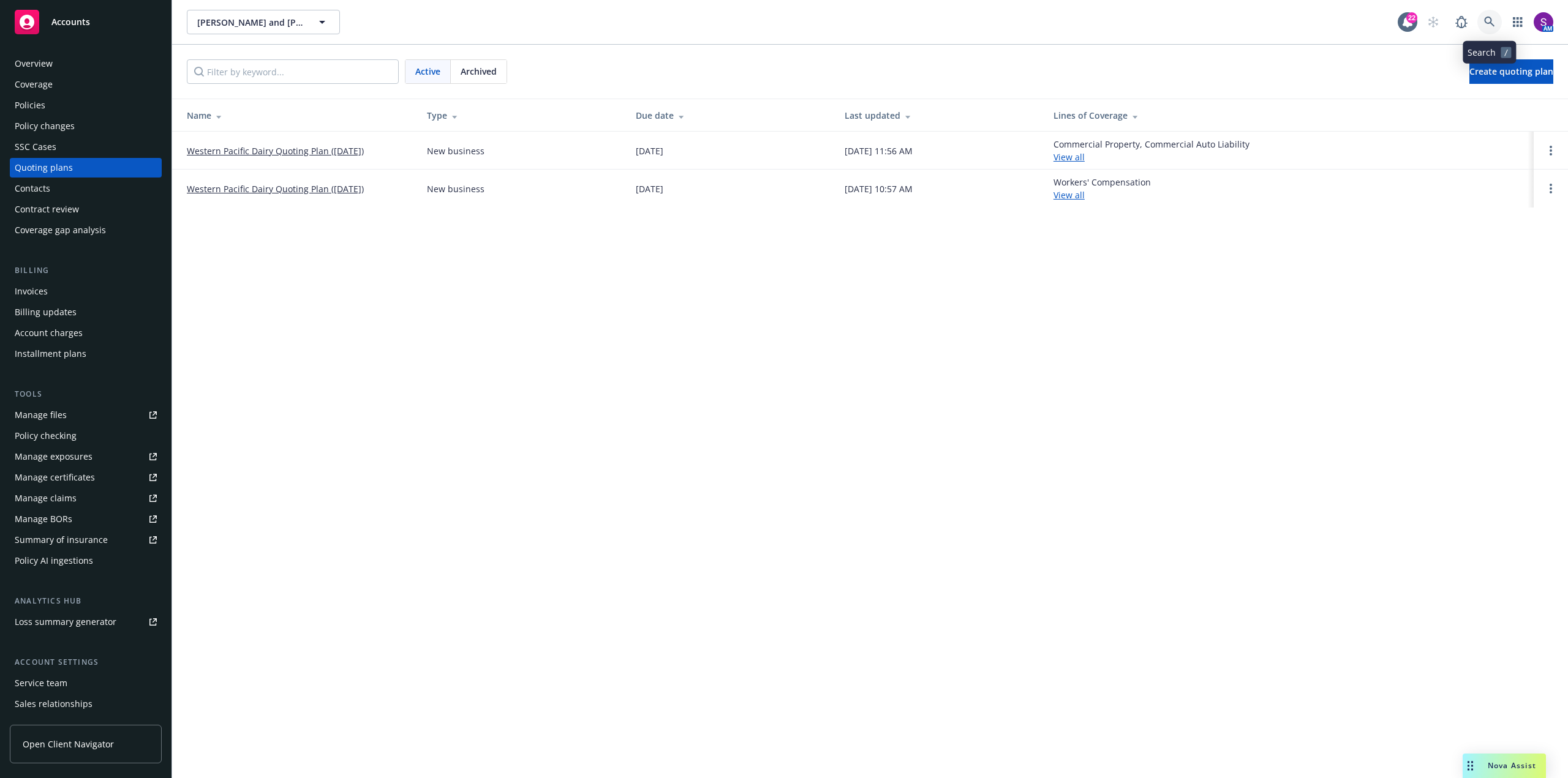
click at [1490, 21] on icon at bounding box center [1490, 22] width 11 height 11
click at [1490, 766] on span "Nova Assist" at bounding box center [1512, 765] width 49 height 10
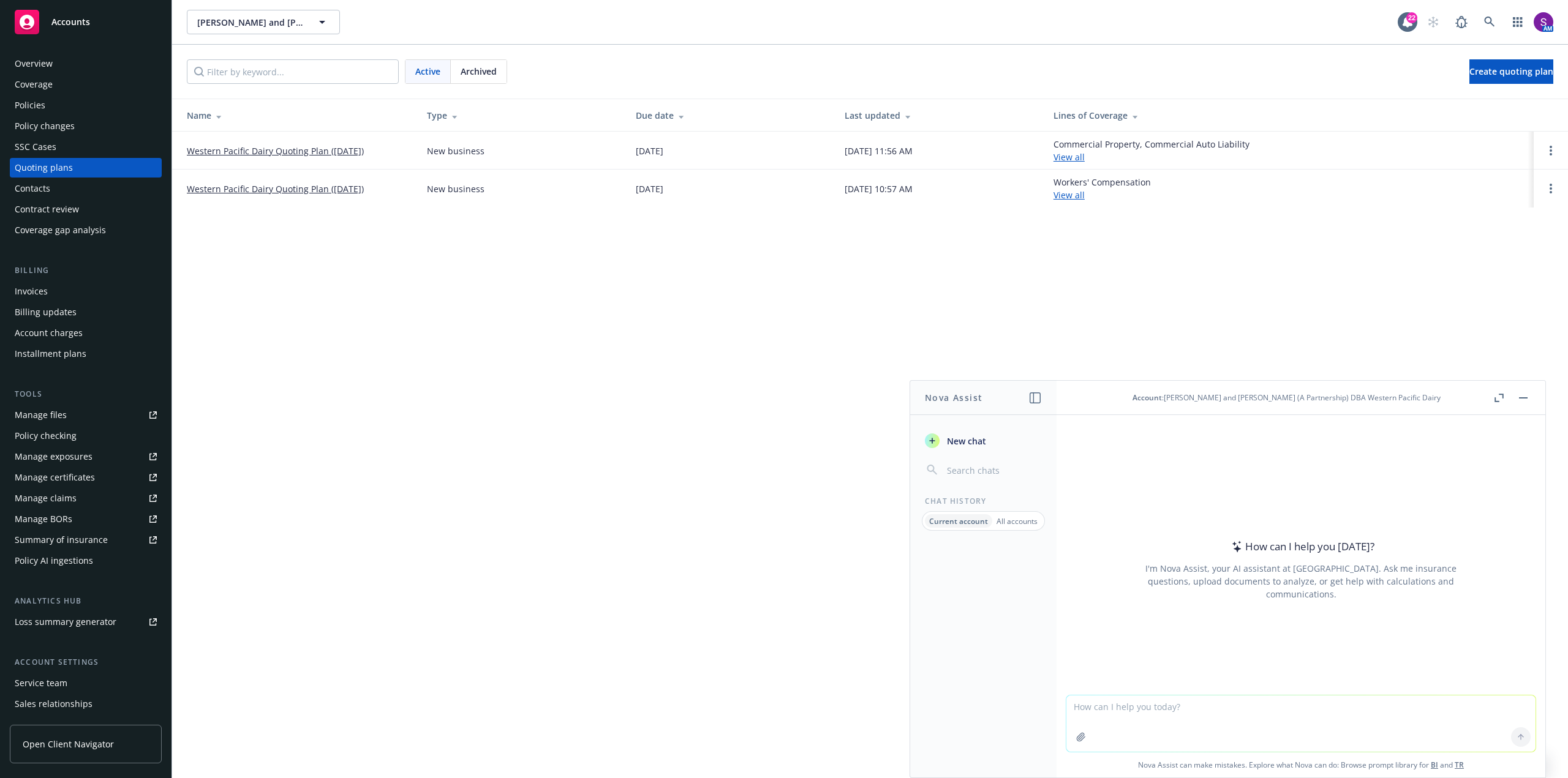
click at [1086, 716] on textarea at bounding box center [1301, 724] width 469 height 56
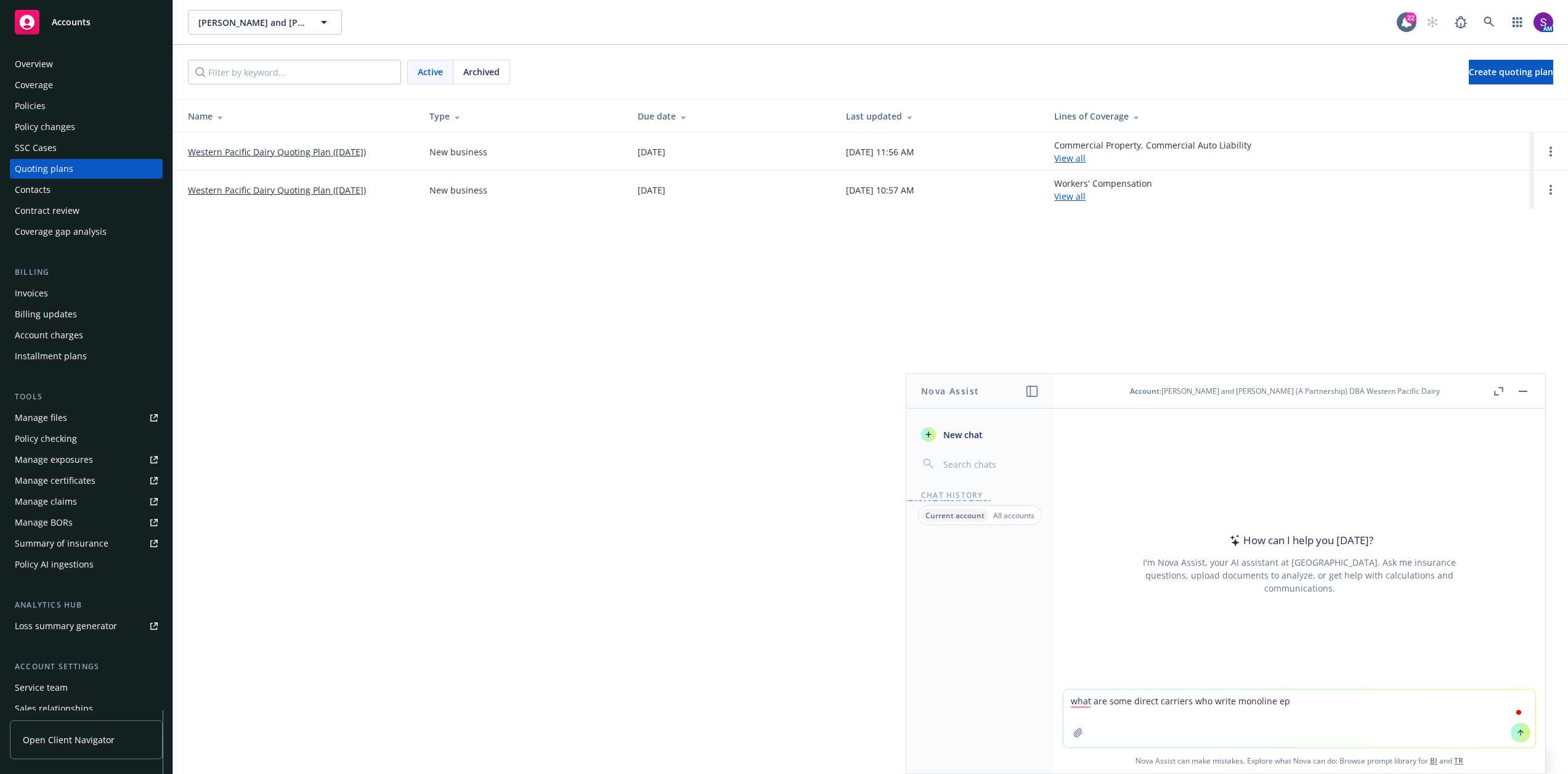
type textarea "what are some direct carriers who write monoline epl"
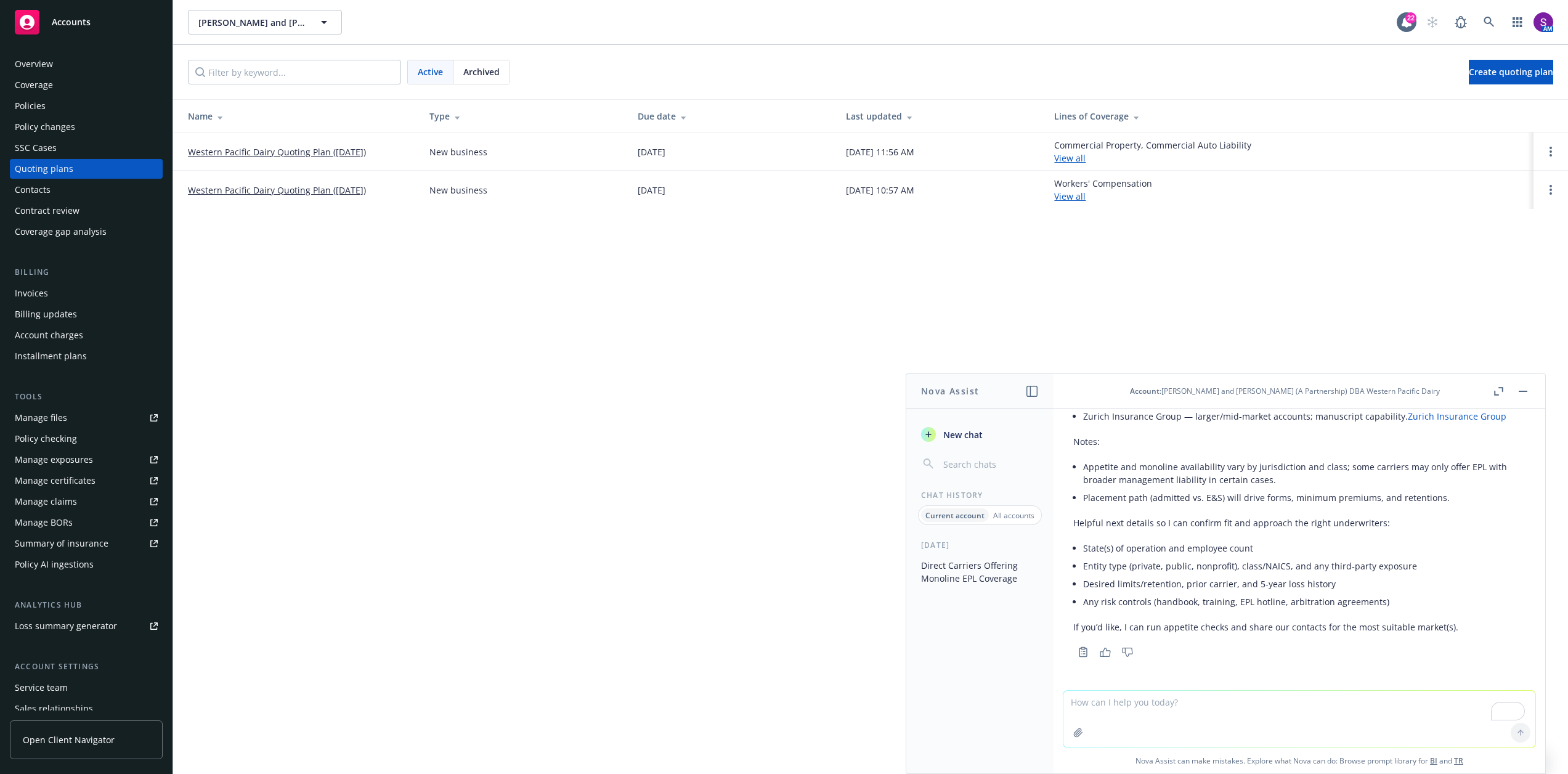
scroll to position [235, 0]
click at [55, 99] on div "Policies" at bounding box center [86, 106] width 143 height 20
